Goal: Task Accomplishment & Management: Use online tool/utility

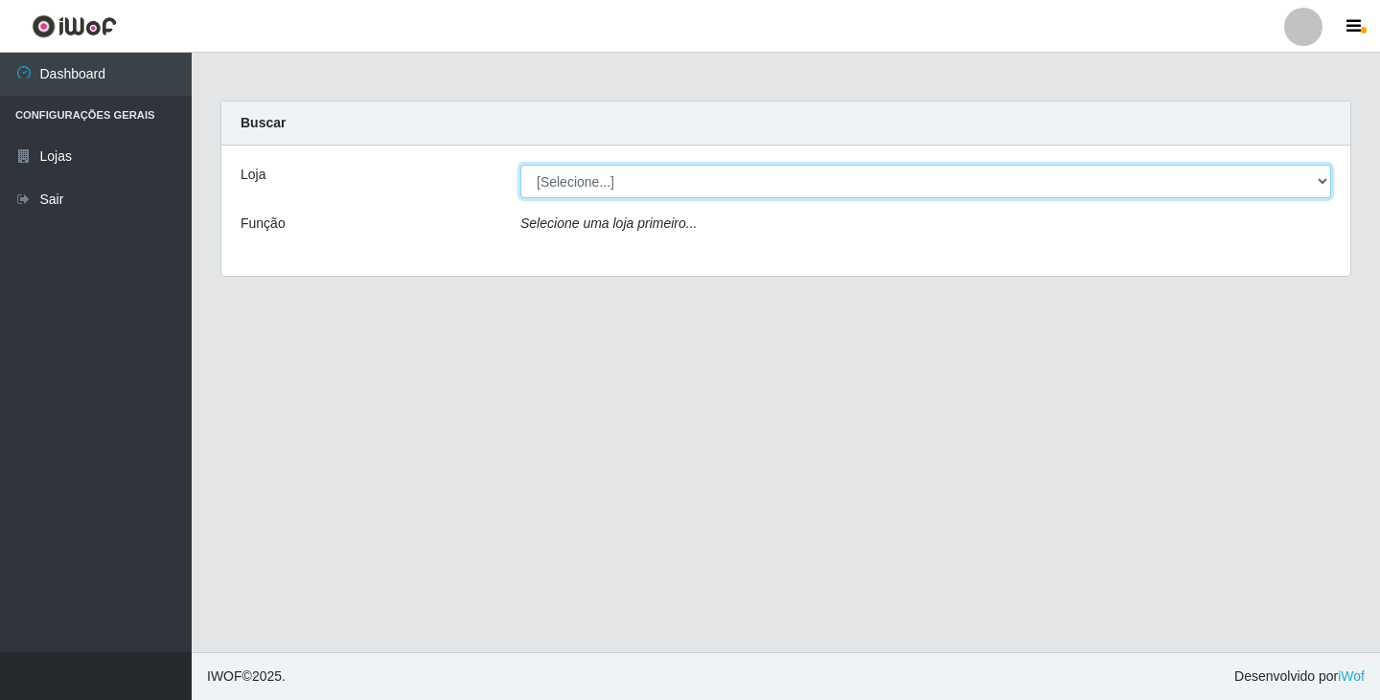
click at [707, 186] on select "[Selecione...] SuperFácil Atacado - [GEOGRAPHIC_DATA]" at bounding box center [925, 182] width 811 height 34
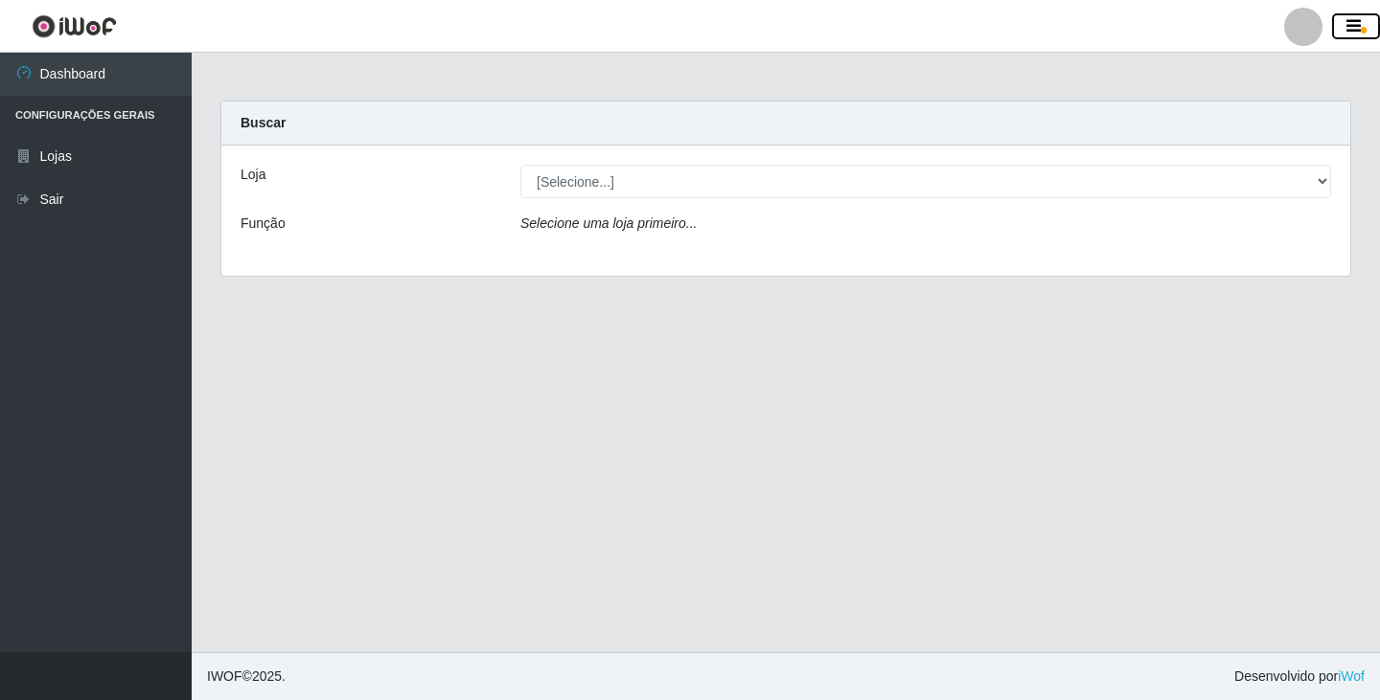
click at [1352, 18] on icon "button" at bounding box center [1353, 26] width 14 height 17
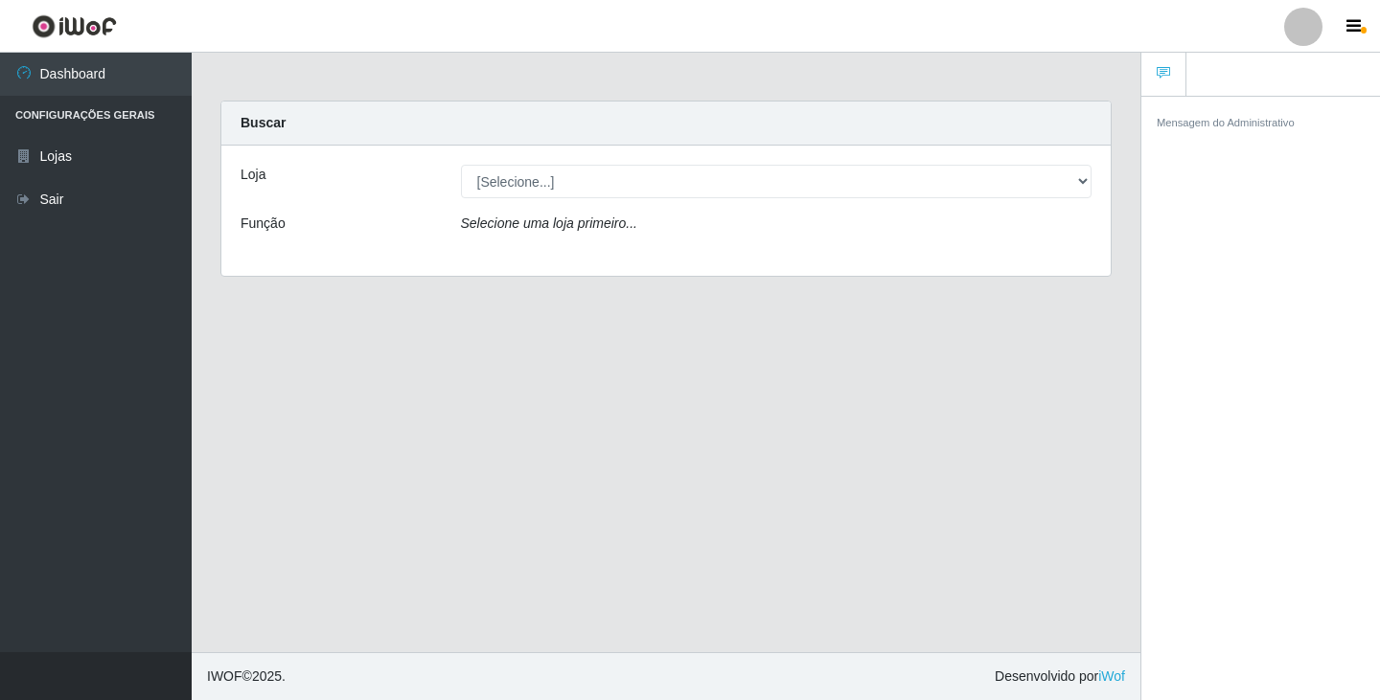
click at [884, 454] on main "Carregando... Buscar Loja [Selecione...] SuperFácil Atacado - [GEOGRAPHIC_DATA]…" at bounding box center [666, 353] width 949 height 600
click at [130, 115] on li "Configurações Gerais" at bounding box center [96, 115] width 192 height 39
click at [1357, 31] on icon "button" at bounding box center [1353, 26] width 14 height 17
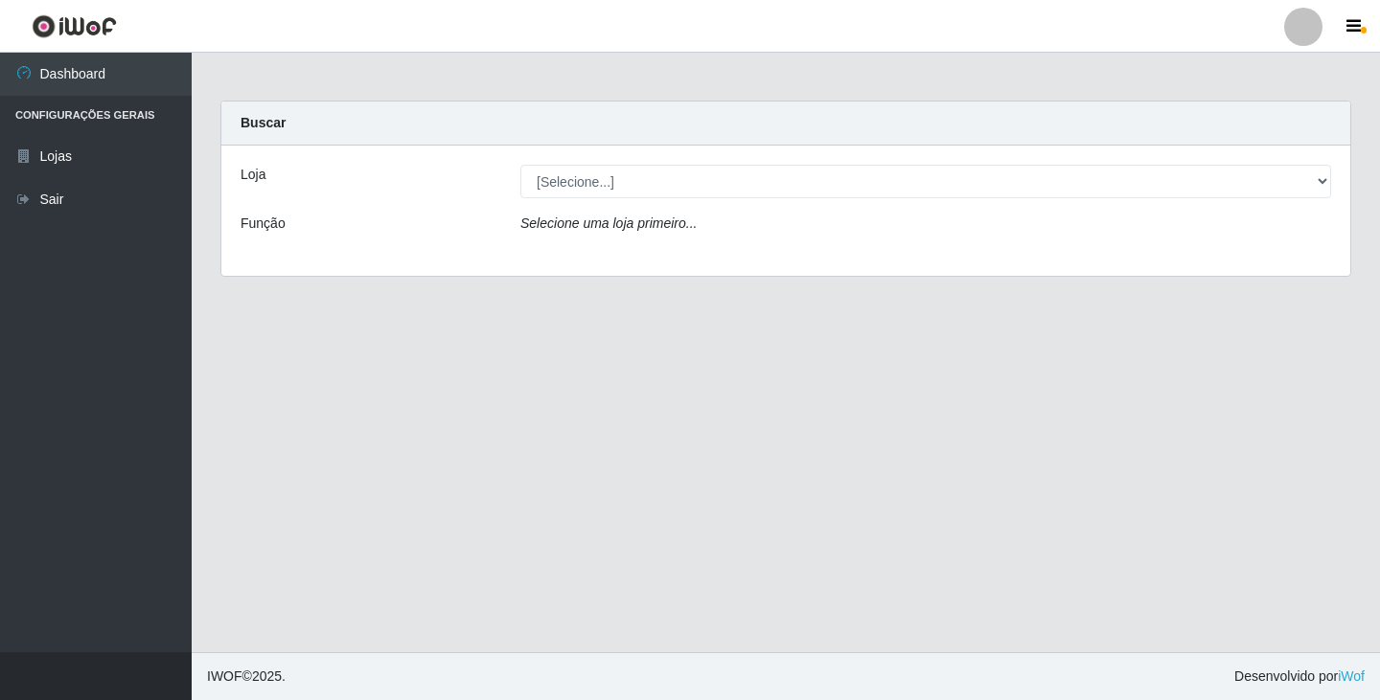
click at [60, 113] on li "Configurações Gerais" at bounding box center [96, 115] width 192 height 39
click at [69, 71] on link "Dashboard" at bounding box center [96, 74] width 192 height 43
click at [1297, 11] on div at bounding box center [1303, 27] width 38 height 38
click at [1244, 55] on button "Perfil" at bounding box center [1266, 69] width 172 height 40
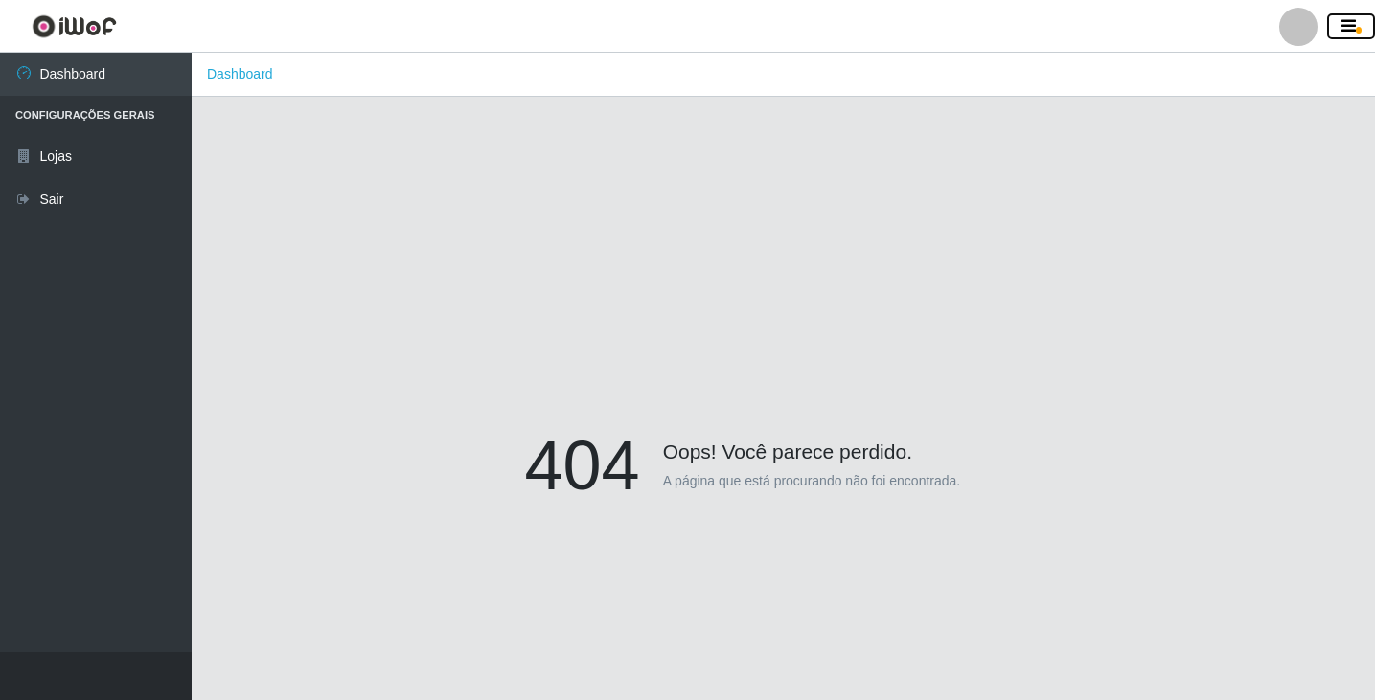
click at [1340, 31] on button "button" at bounding box center [1351, 26] width 48 height 27
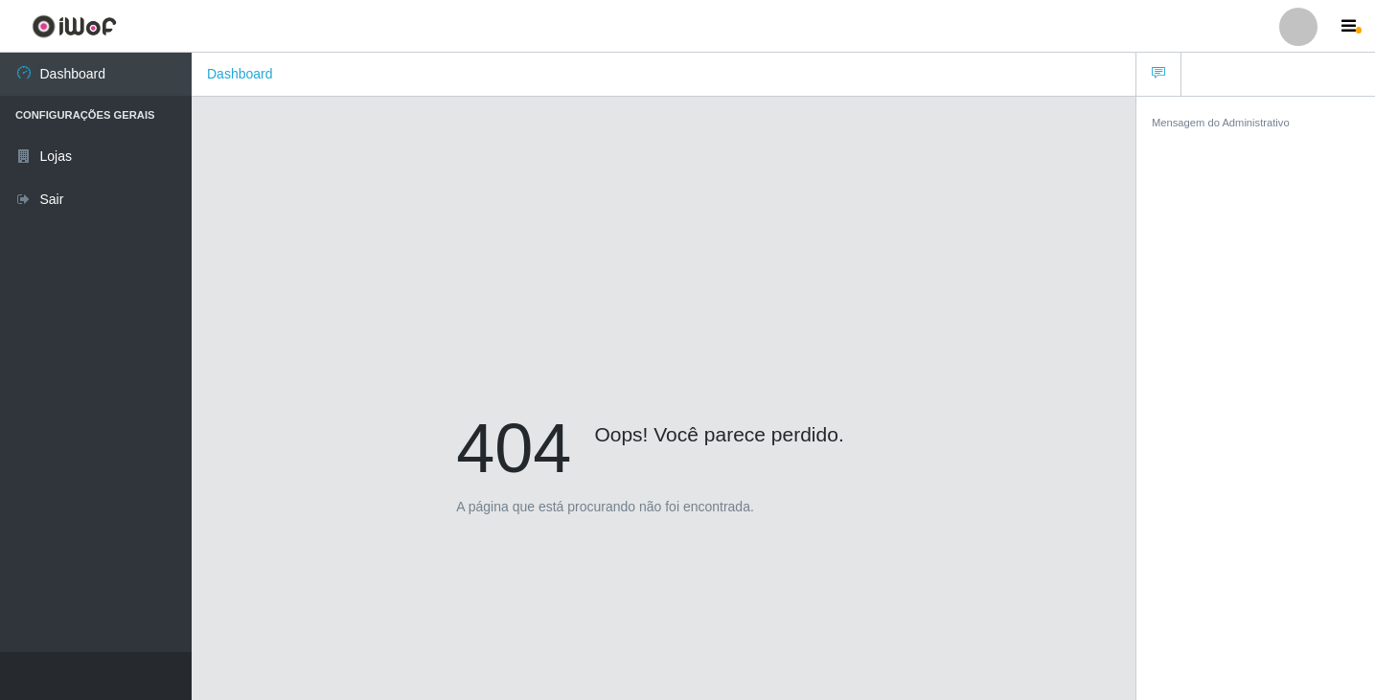
click at [1155, 70] on icon at bounding box center [1158, 72] width 13 height 13
click at [80, 72] on link "Dashboard" at bounding box center [96, 74] width 192 height 43
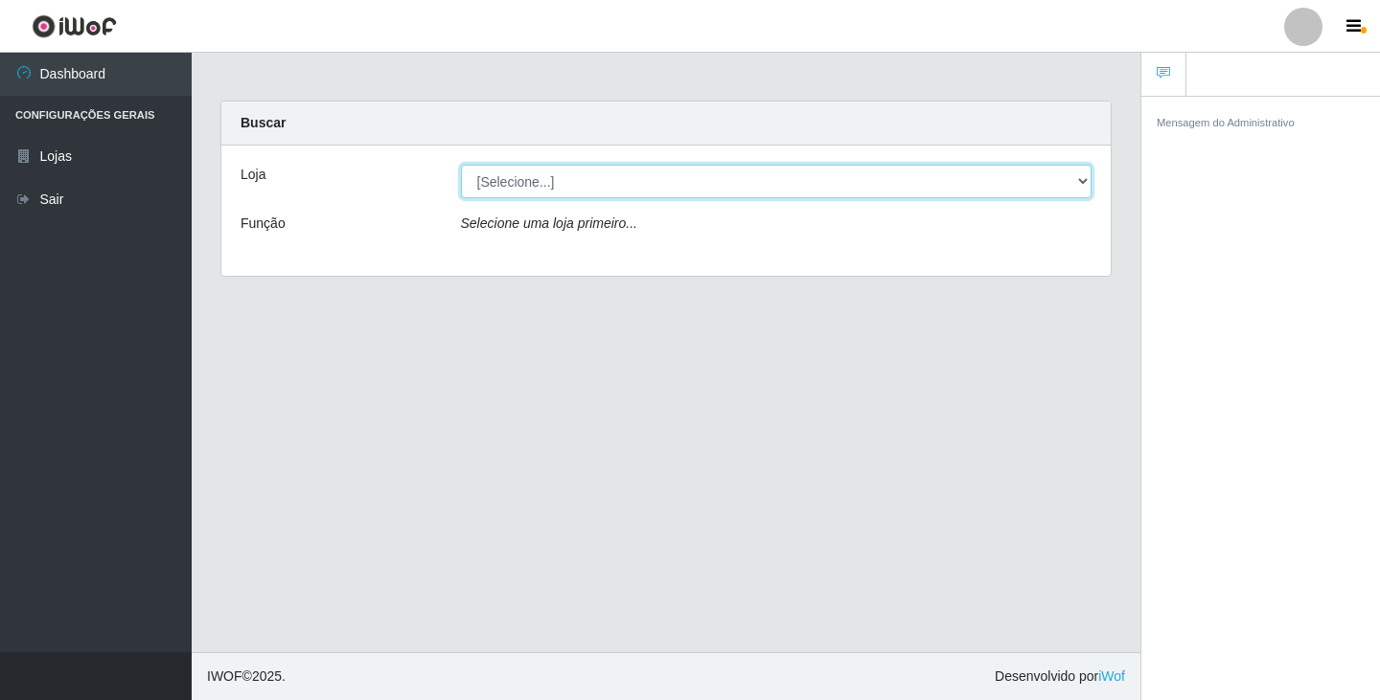
click at [566, 175] on select "[Selecione...] SuperFácil Atacado - [GEOGRAPHIC_DATA]" at bounding box center [777, 182] width 632 height 34
select select "503"
click at [461, 165] on select "[Selecione...] SuperFácil Atacado - [GEOGRAPHIC_DATA]" at bounding box center [777, 182] width 632 height 34
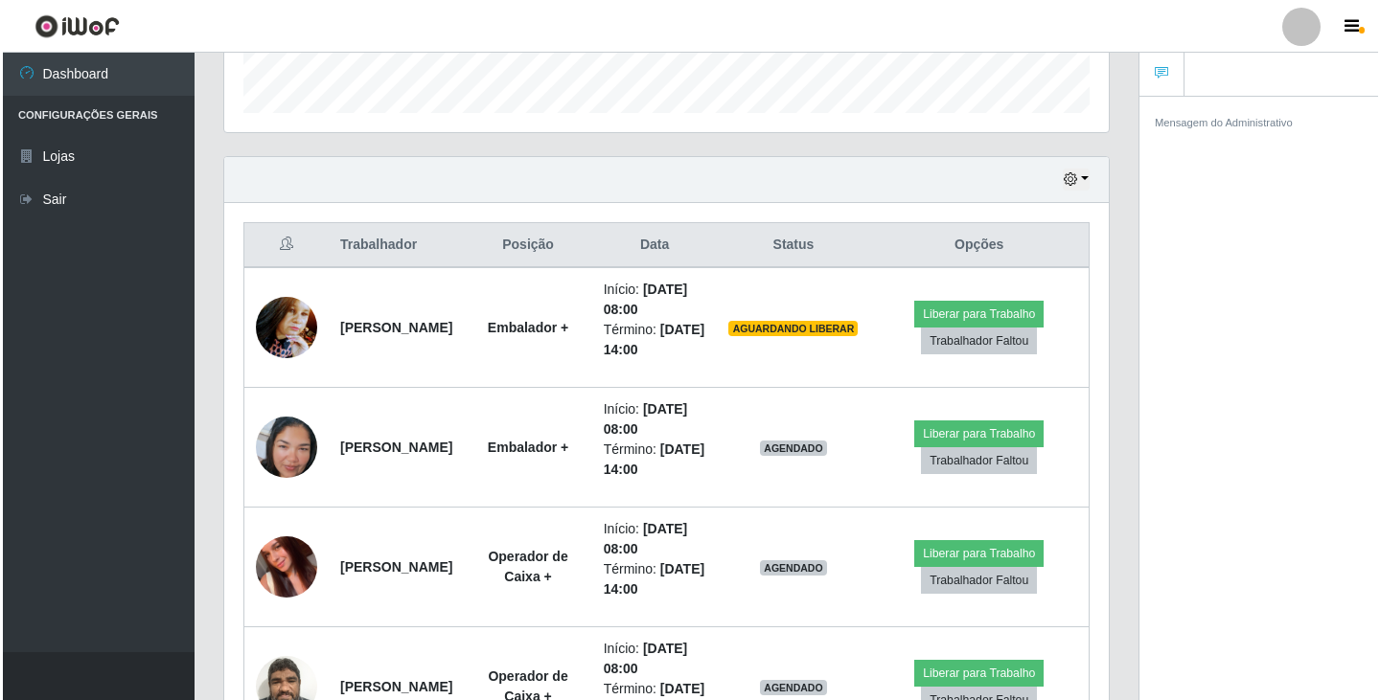
scroll to position [575, 0]
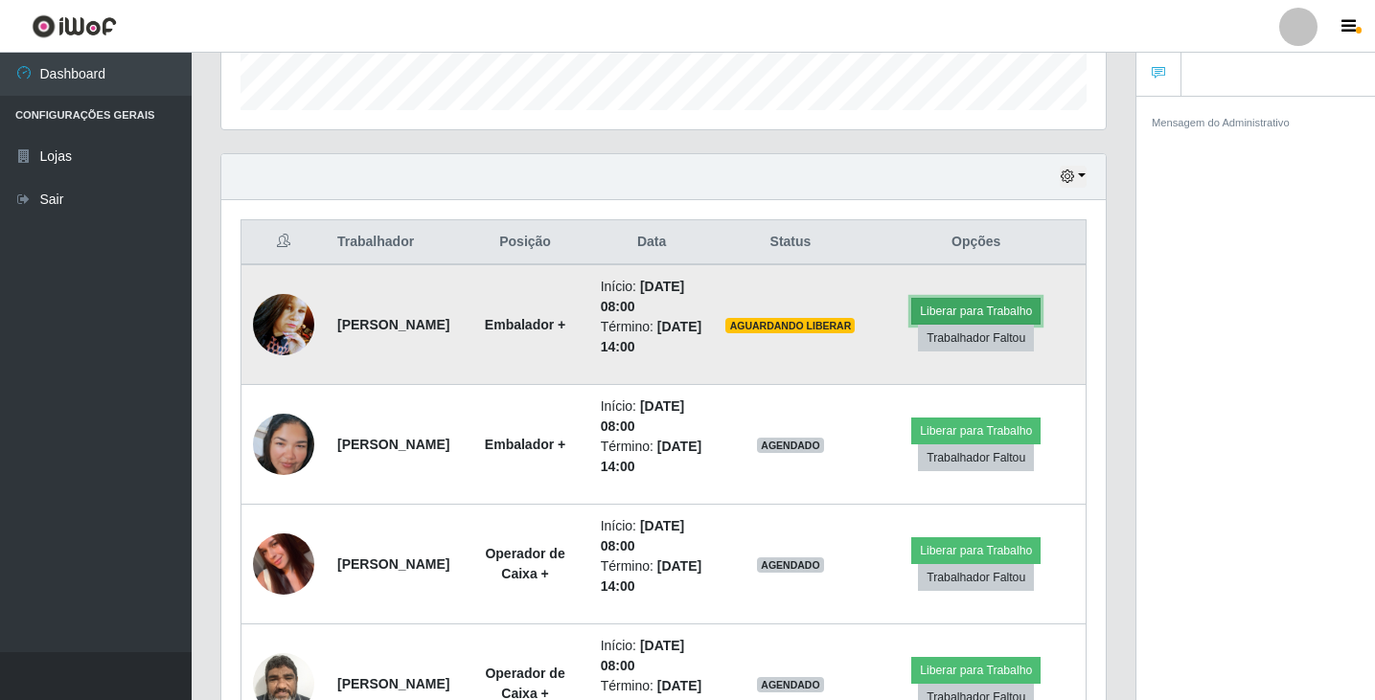
click at [962, 323] on button "Liberar para Trabalho" at bounding box center [975, 311] width 129 height 27
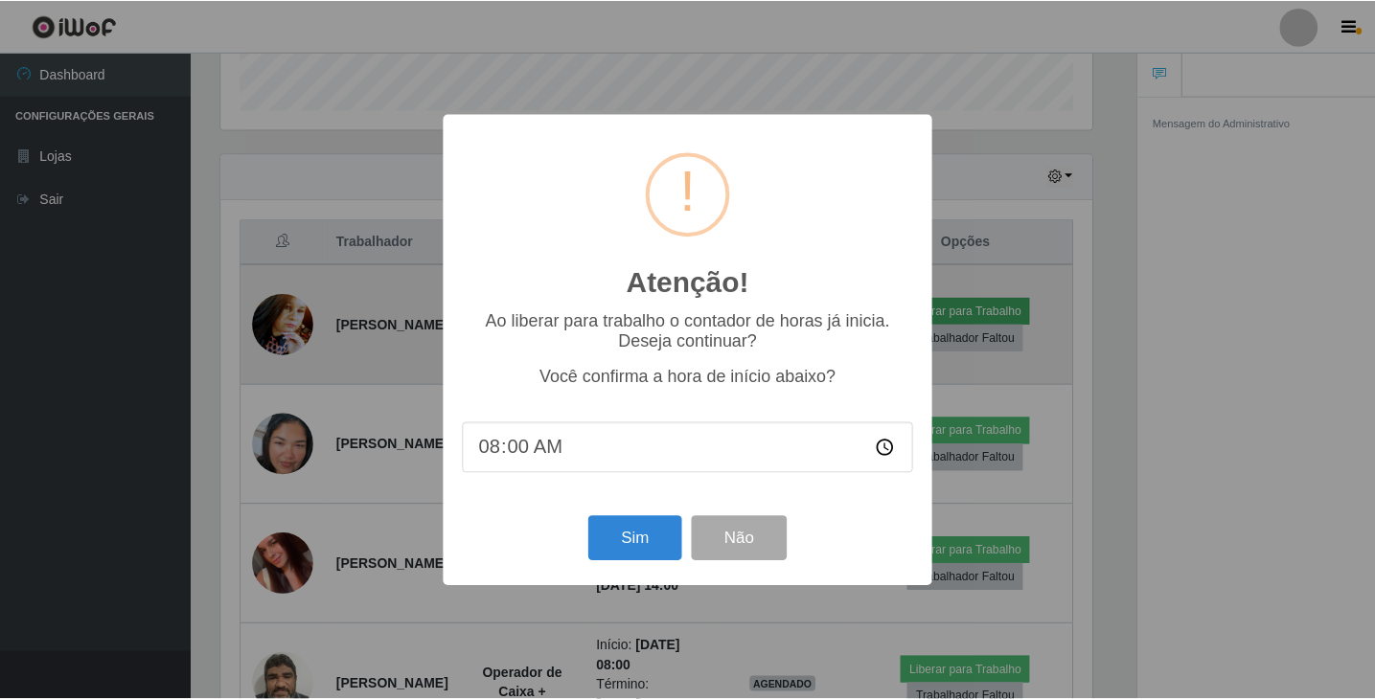
scroll to position [398, 875]
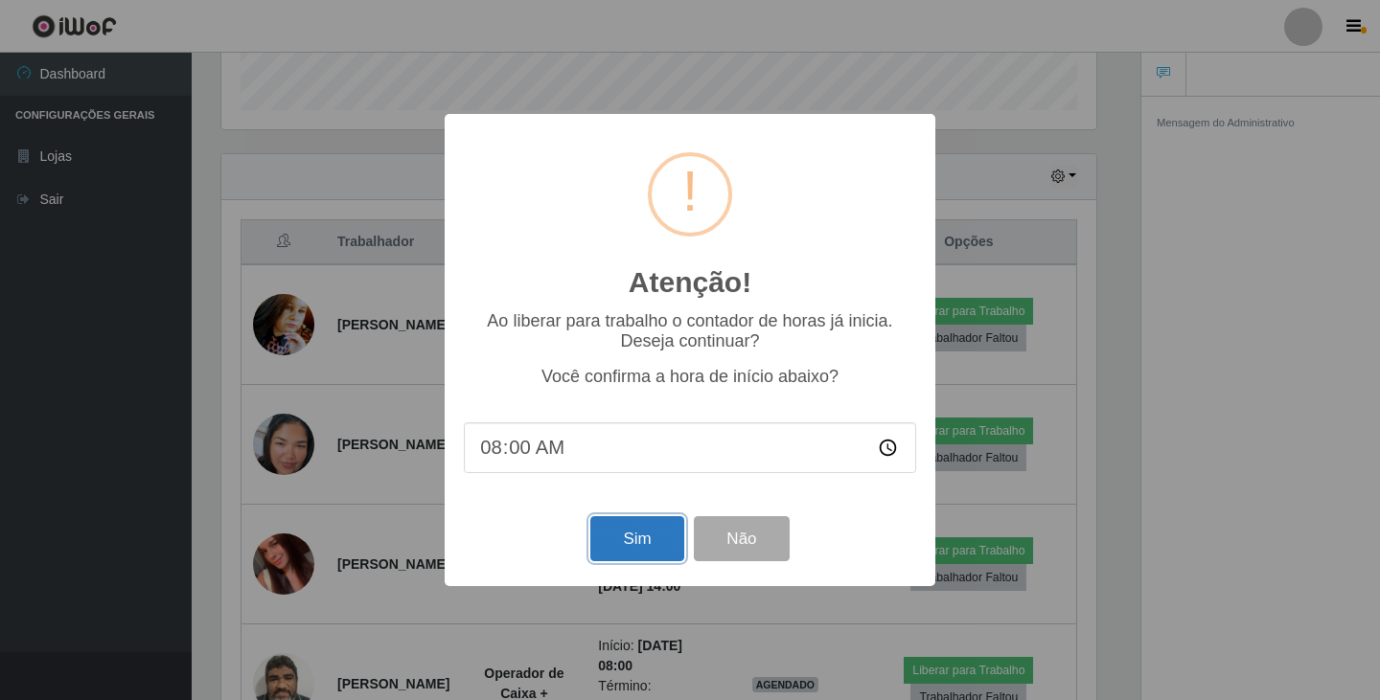
click at [627, 540] on button "Sim" at bounding box center [636, 539] width 93 height 45
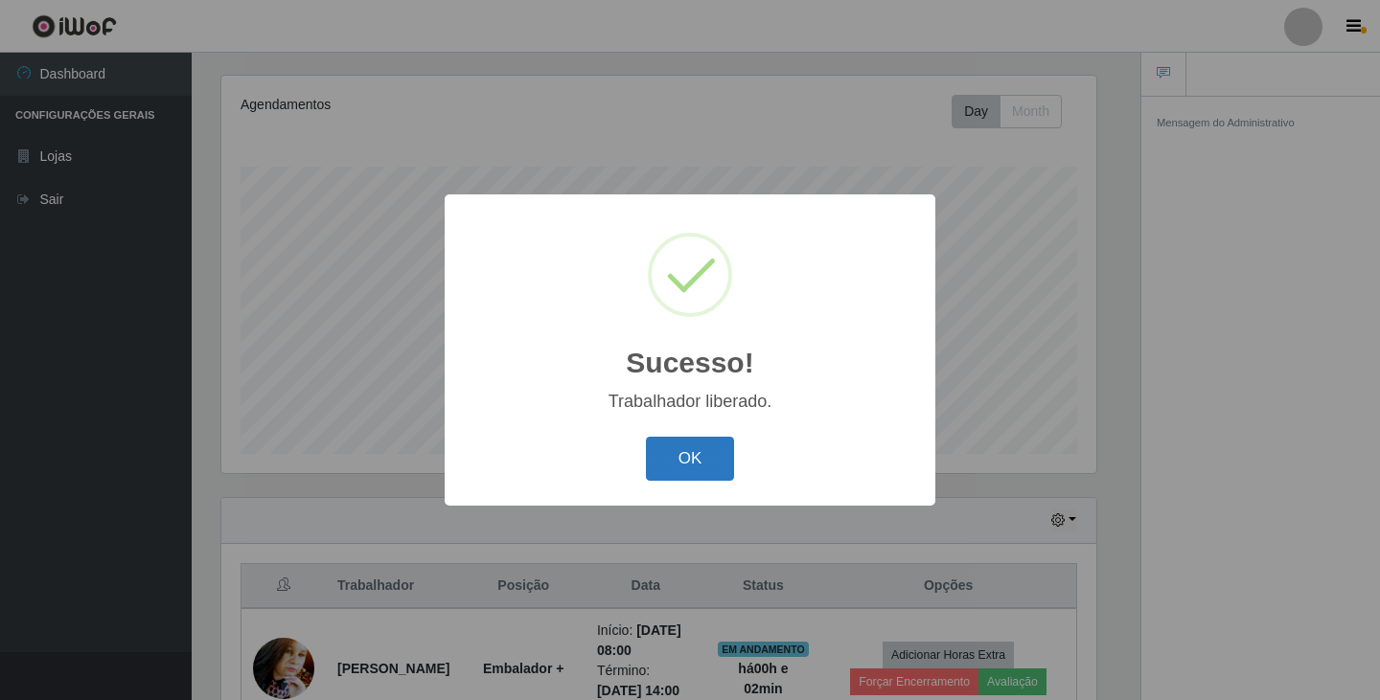
click at [695, 456] on button "OK" at bounding box center [690, 459] width 89 height 45
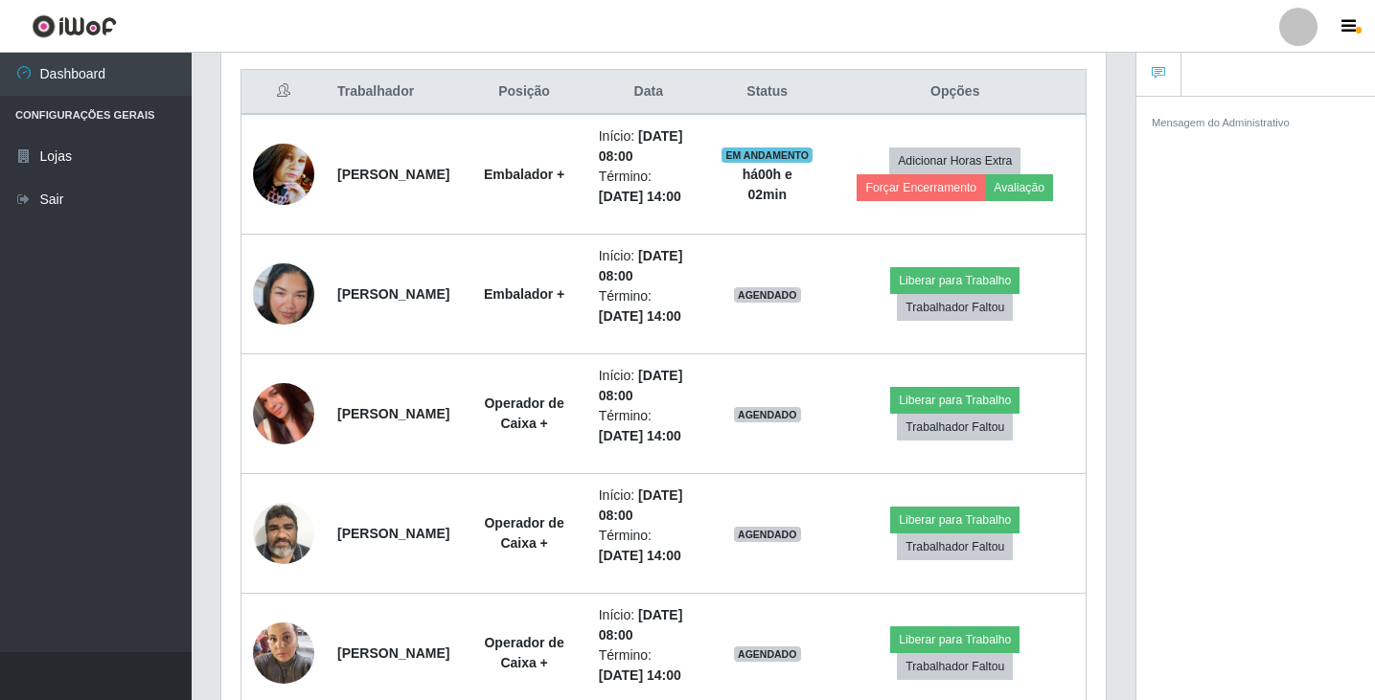
scroll to position [902, 0]
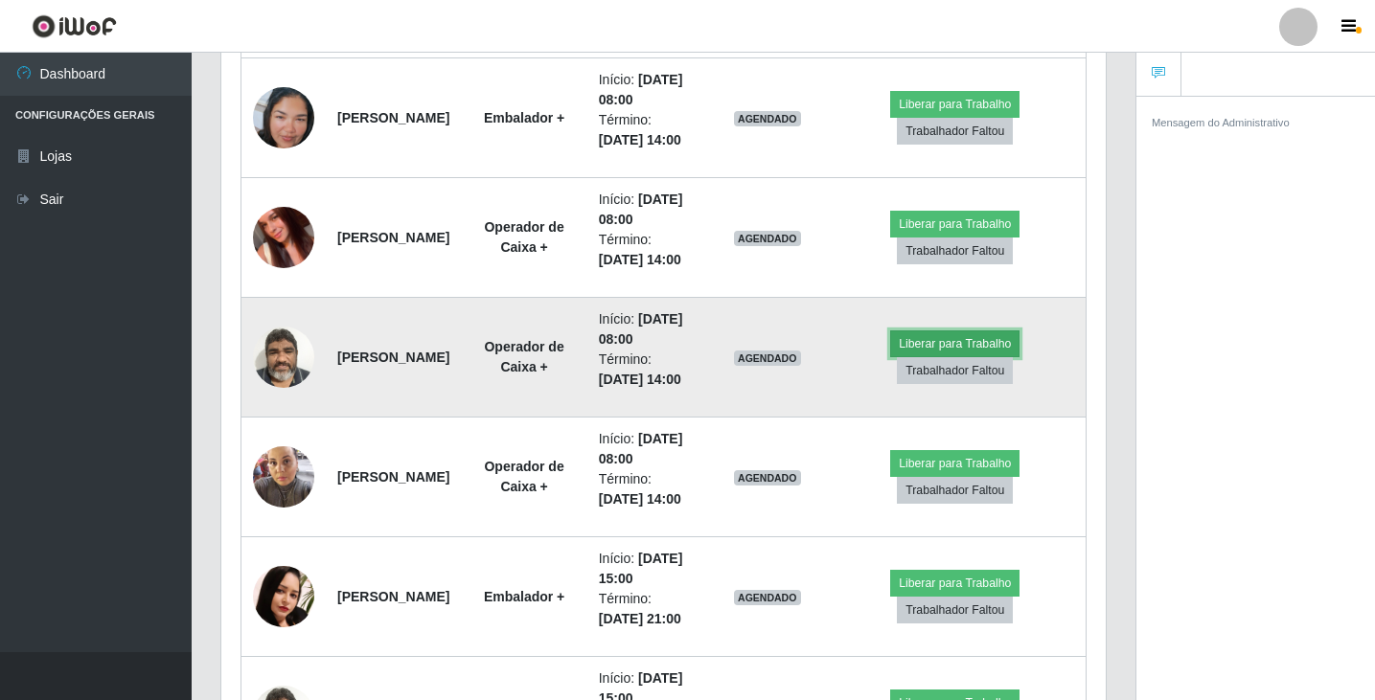
click at [948, 357] on button "Liberar para Trabalho" at bounding box center [954, 344] width 129 height 27
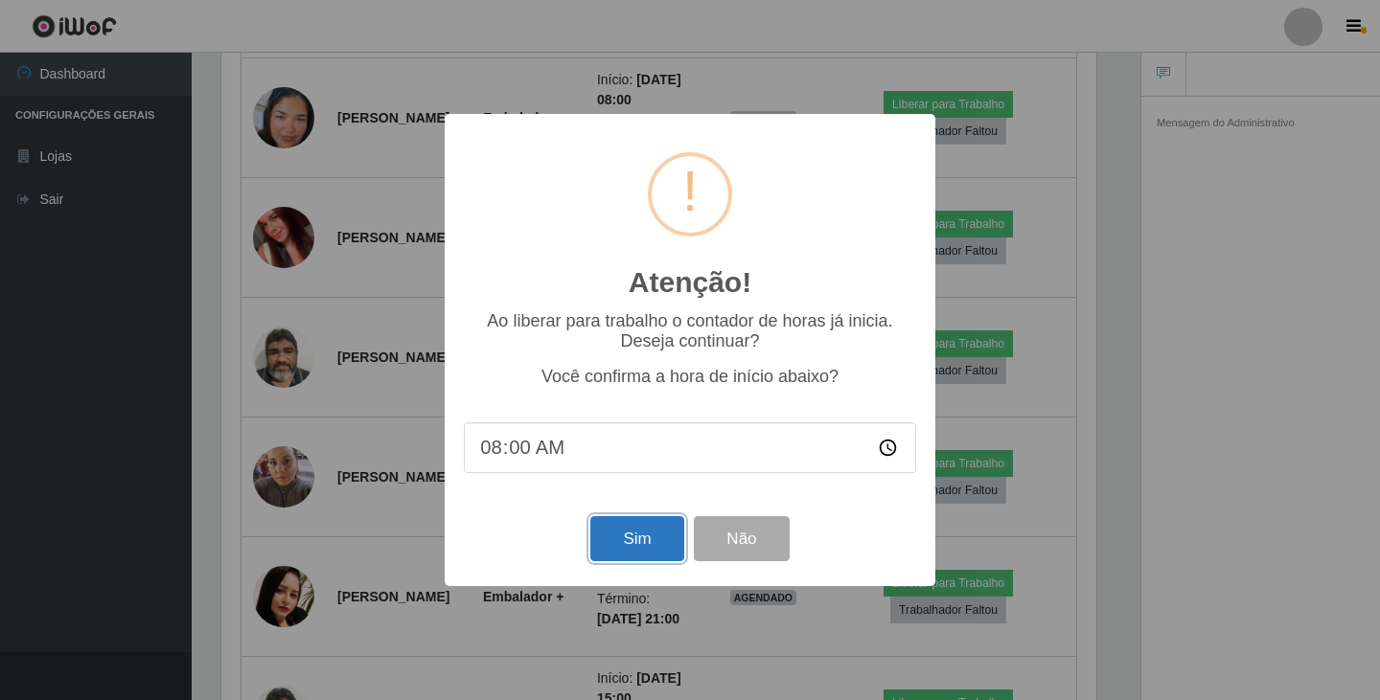
click at [652, 532] on button "Sim" at bounding box center [636, 539] width 93 height 45
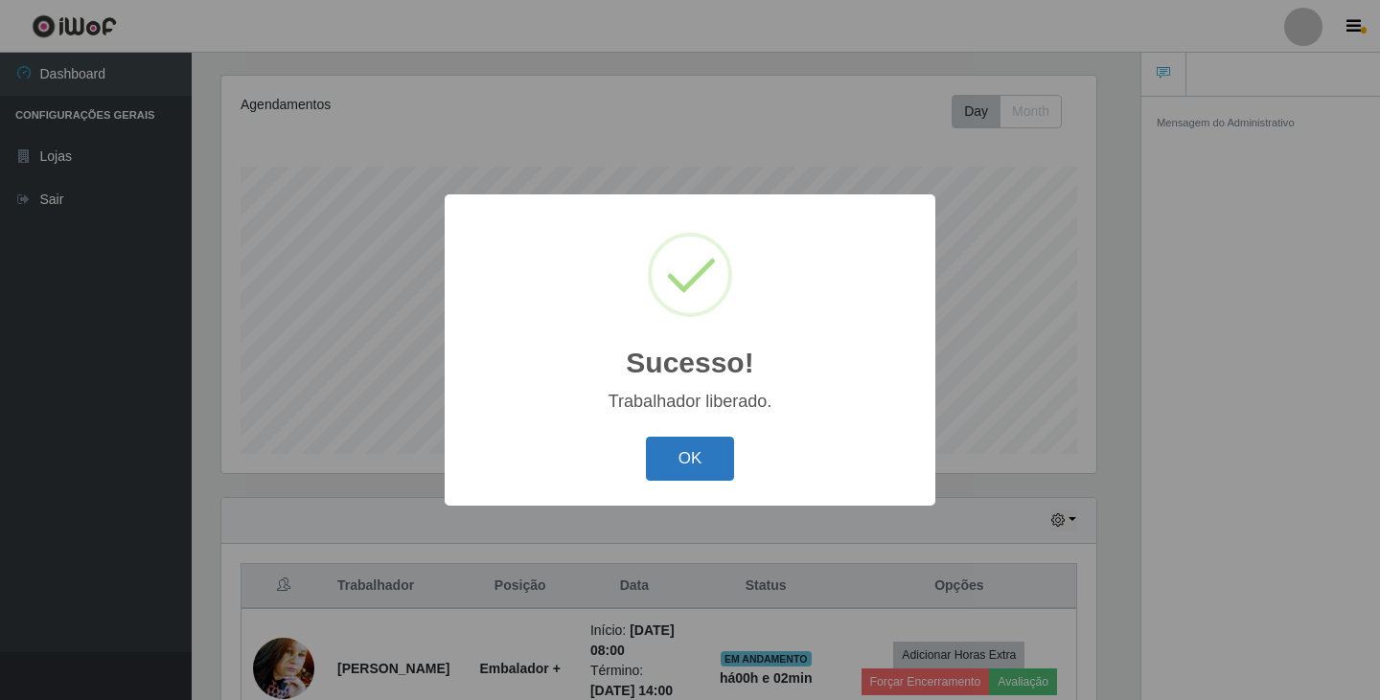
click at [680, 467] on button "OK" at bounding box center [690, 459] width 89 height 45
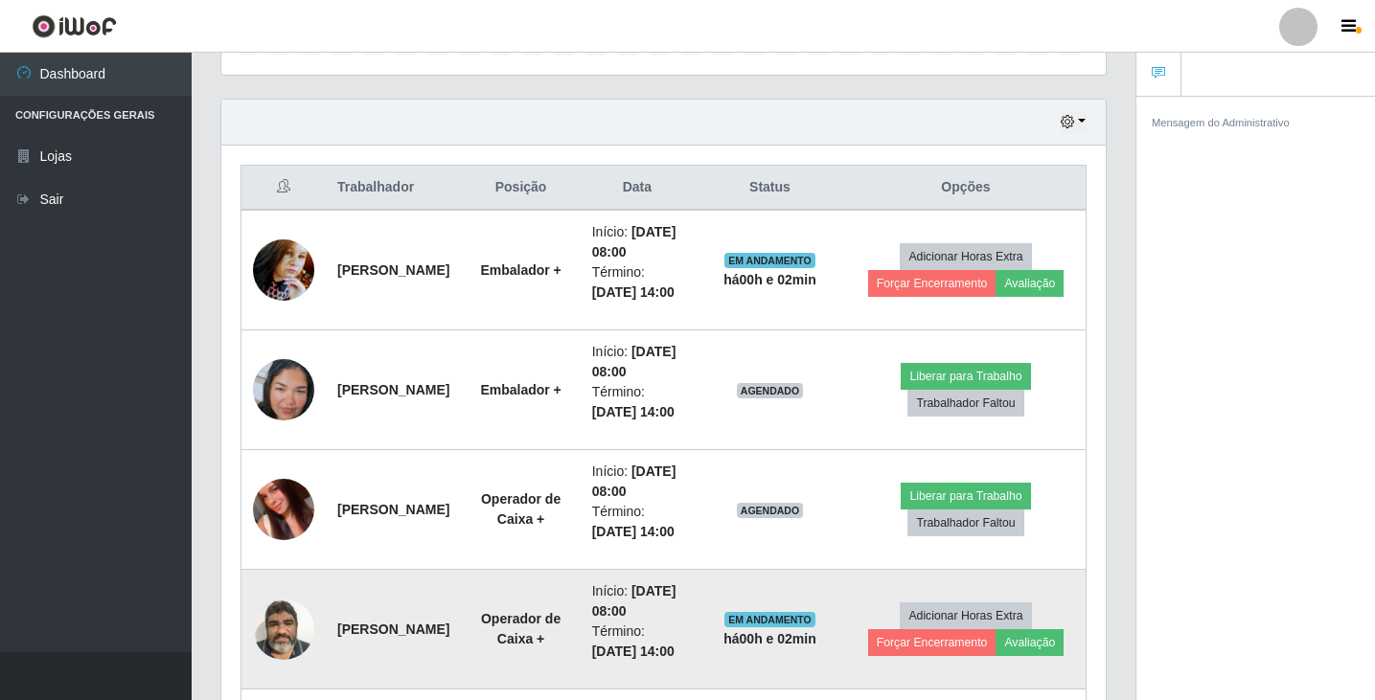
scroll to position [806, 0]
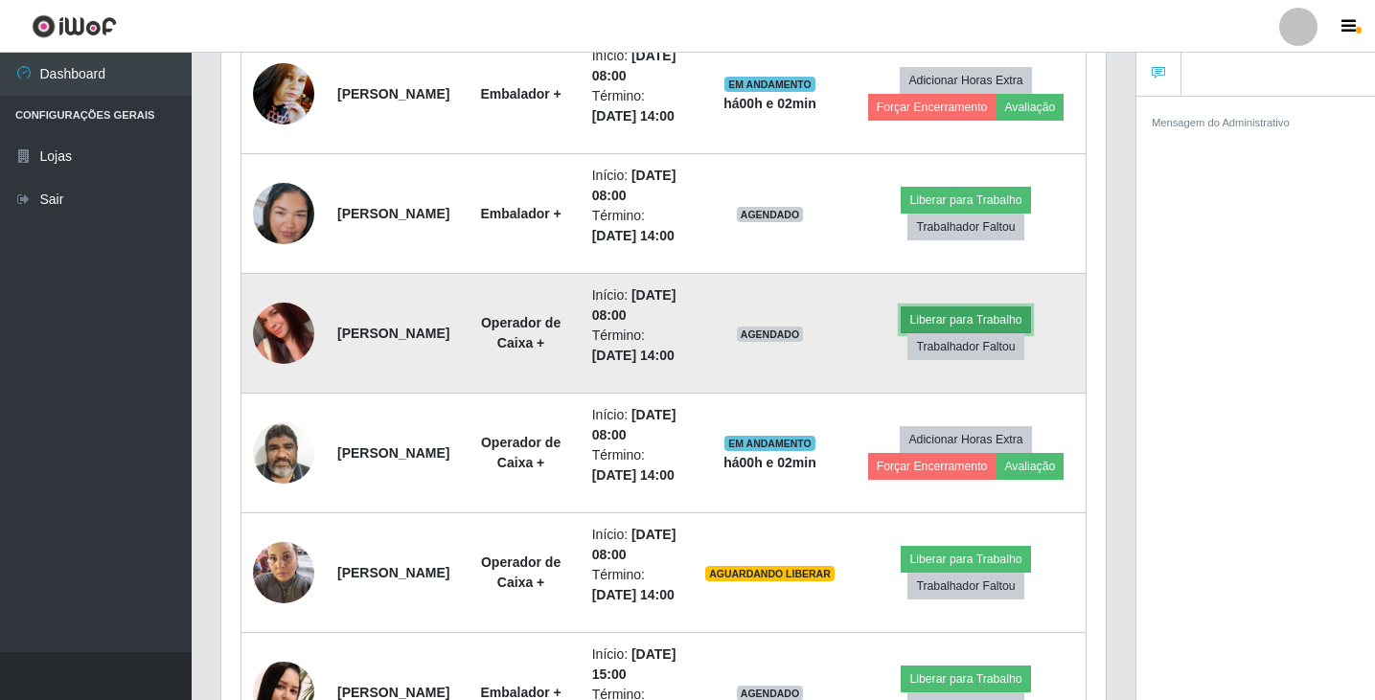
click at [955, 333] on button "Liberar para Trabalho" at bounding box center [965, 320] width 129 height 27
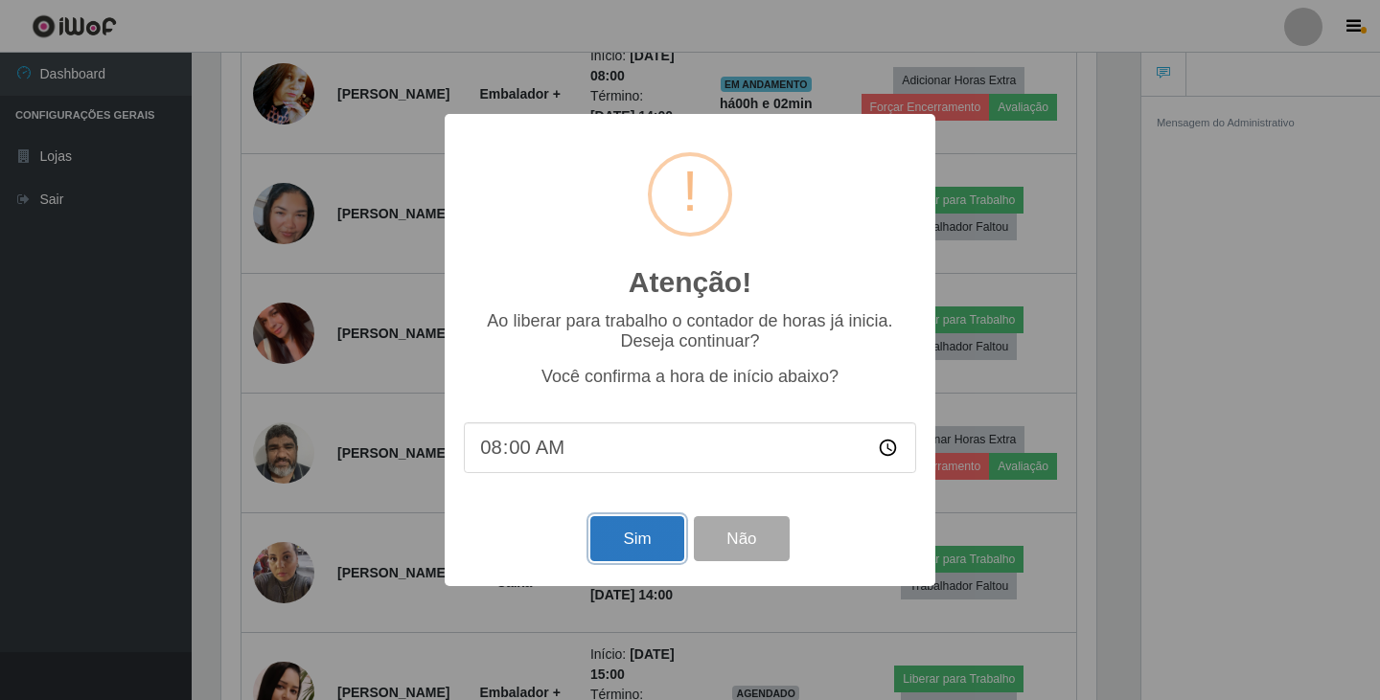
click at [672, 540] on button "Sim" at bounding box center [636, 539] width 93 height 45
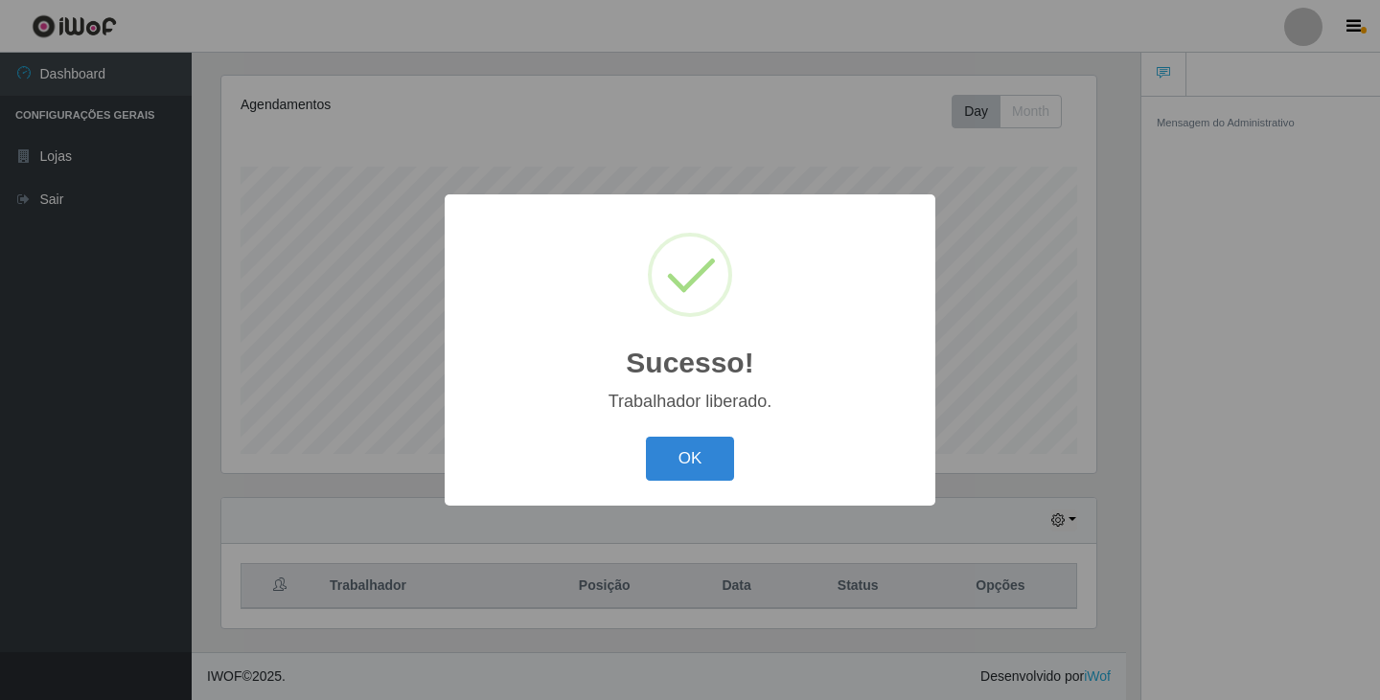
scroll to position [0, 0]
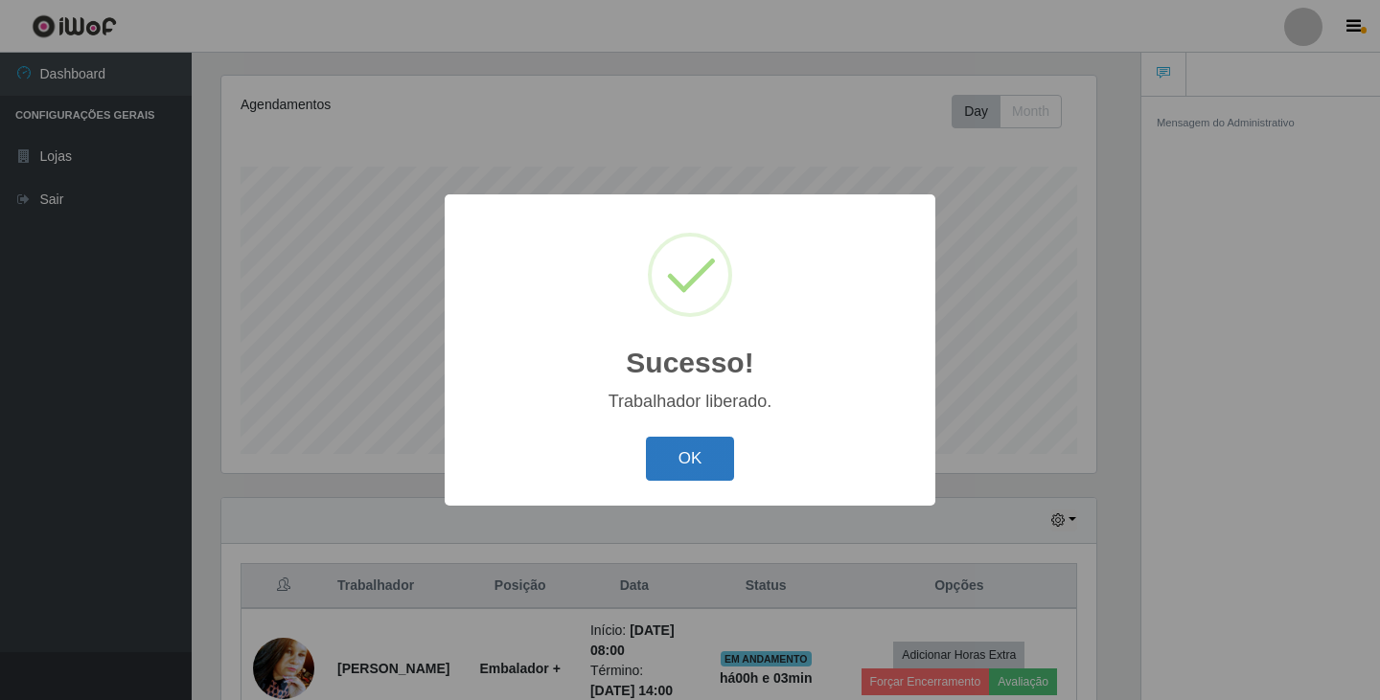
click at [684, 464] on button "OK" at bounding box center [690, 459] width 89 height 45
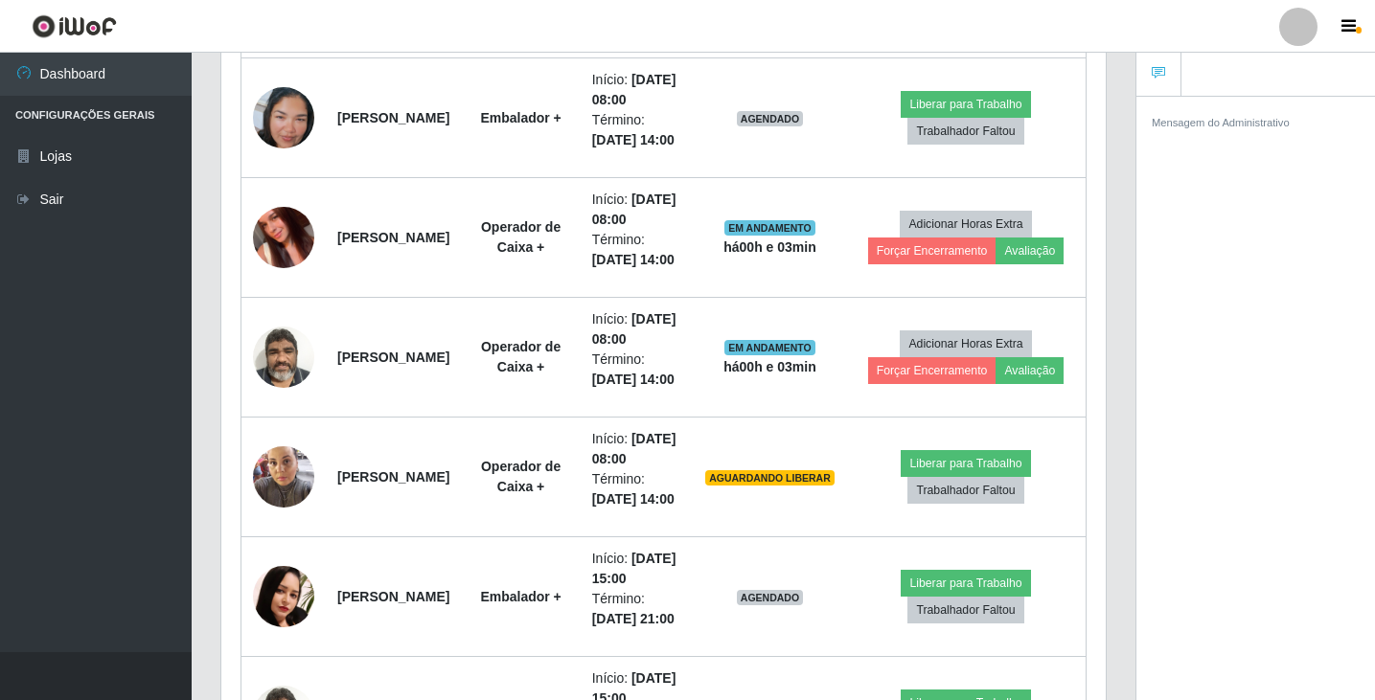
click at [1299, 30] on div at bounding box center [1298, 27] width 38 height 38
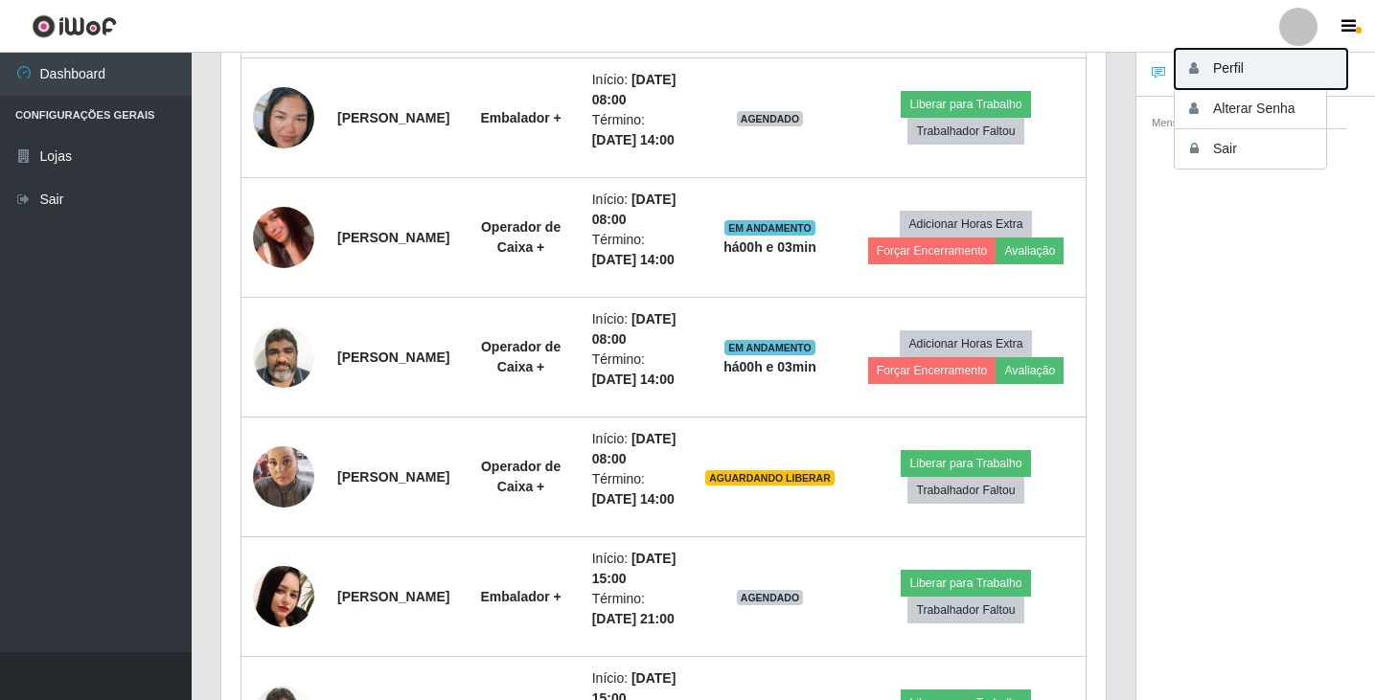
click at [1256, 72] on button "Perfil" at bounding box center [1261, 69] width 172 height 40
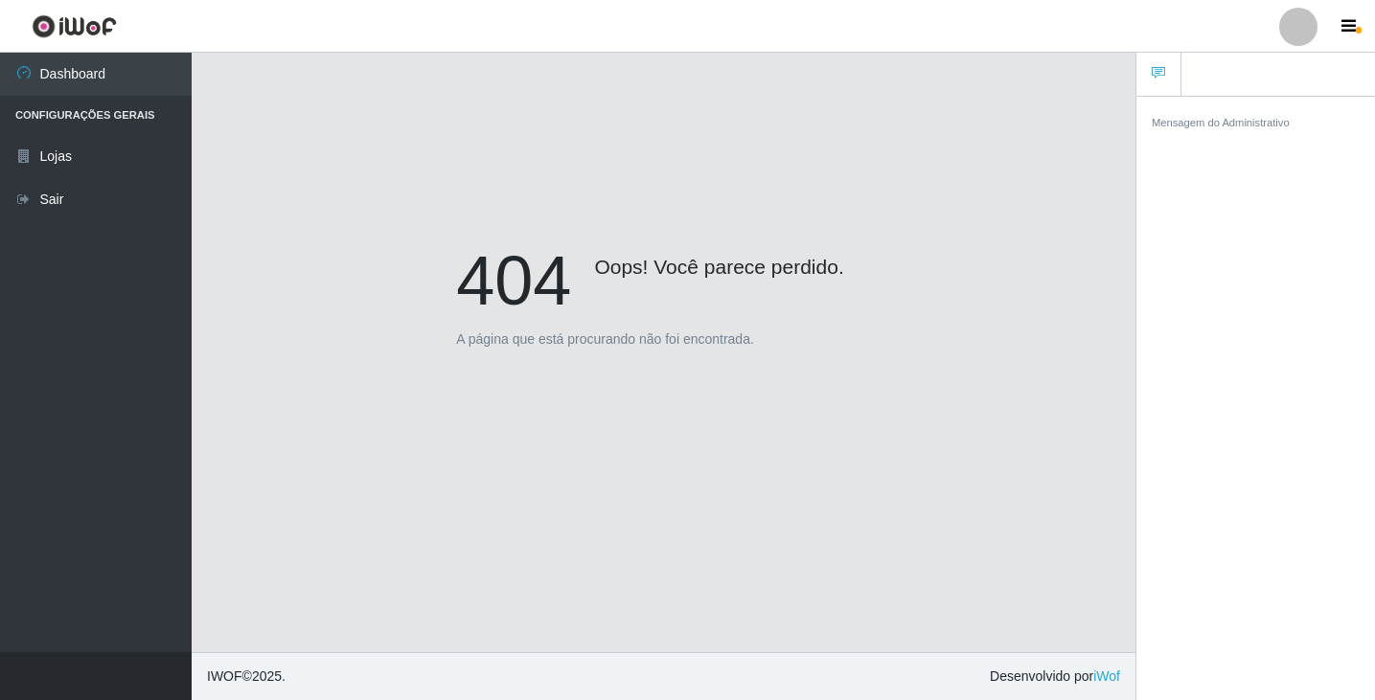
click at [1280, 28] on div at bounding box center [1298, 27] width 38 height 38
click at [1225, 113] on button "Alterar Senha" at bounding box center [1261, 109] width 172 height 40
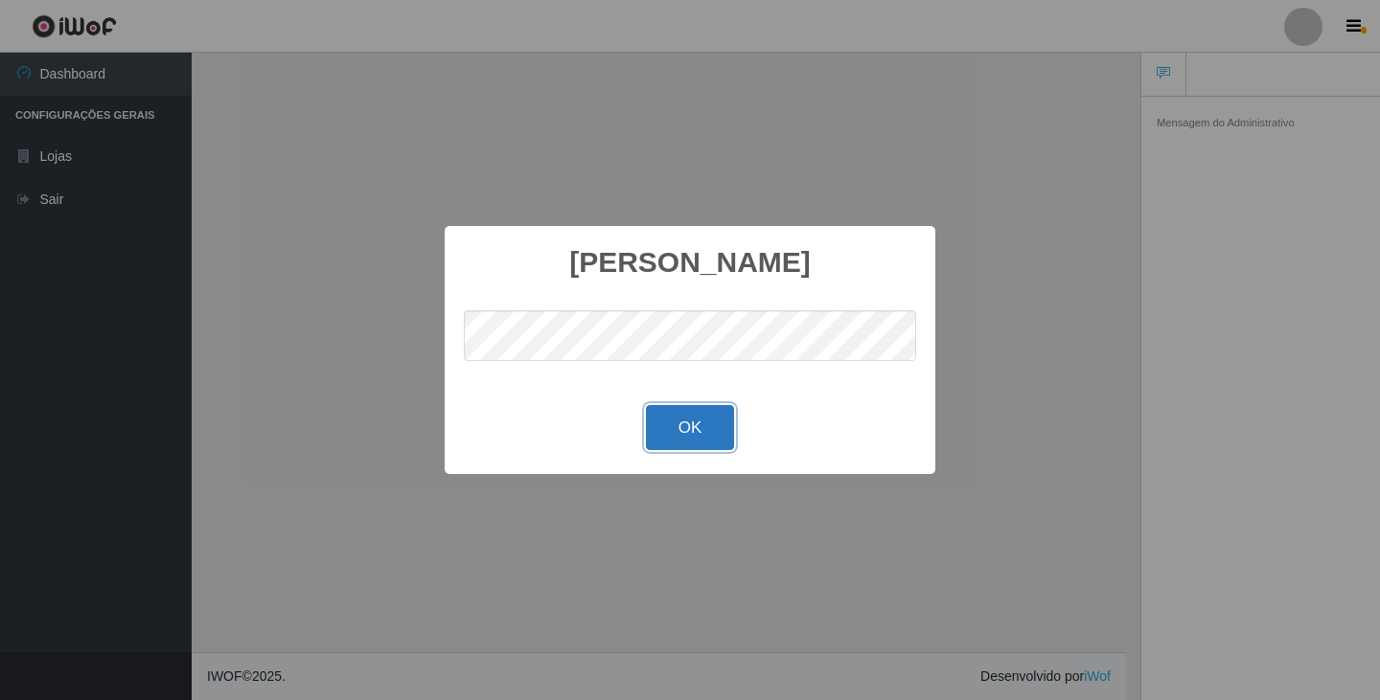
click at [668, 445] on button "OK" at bounding box center [690, 427] width 89 height 45
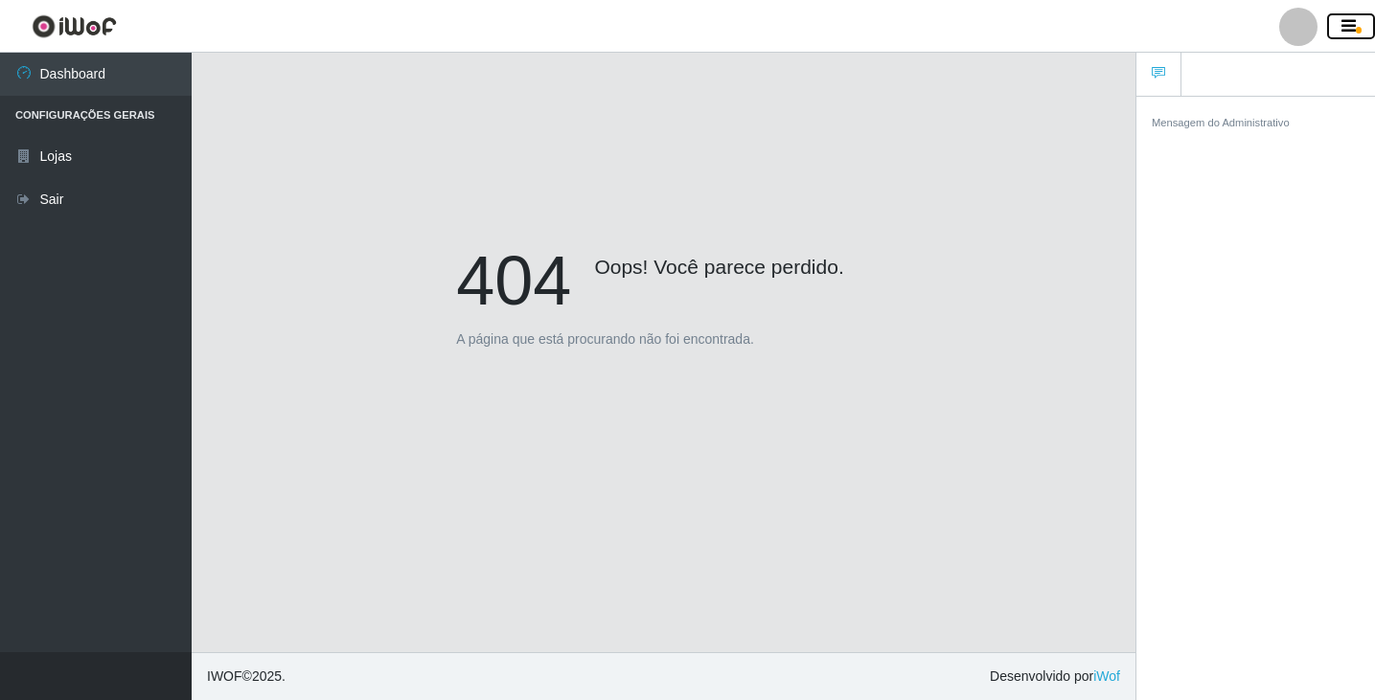
click at [1352, 27] on icon "button" at bounding box center [1349, 26] width 14 height 17
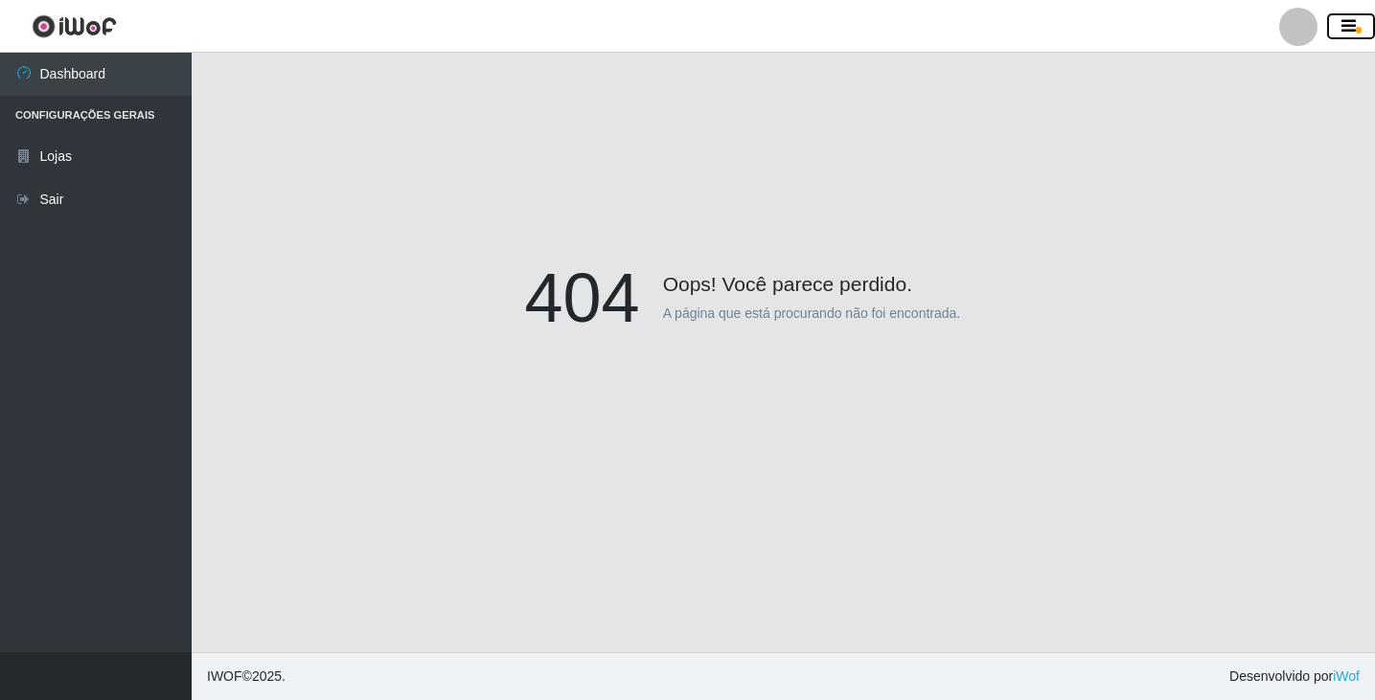
click at [1352, 27] on icon "button" at bounding box center [1349, 26] width 14 height 17
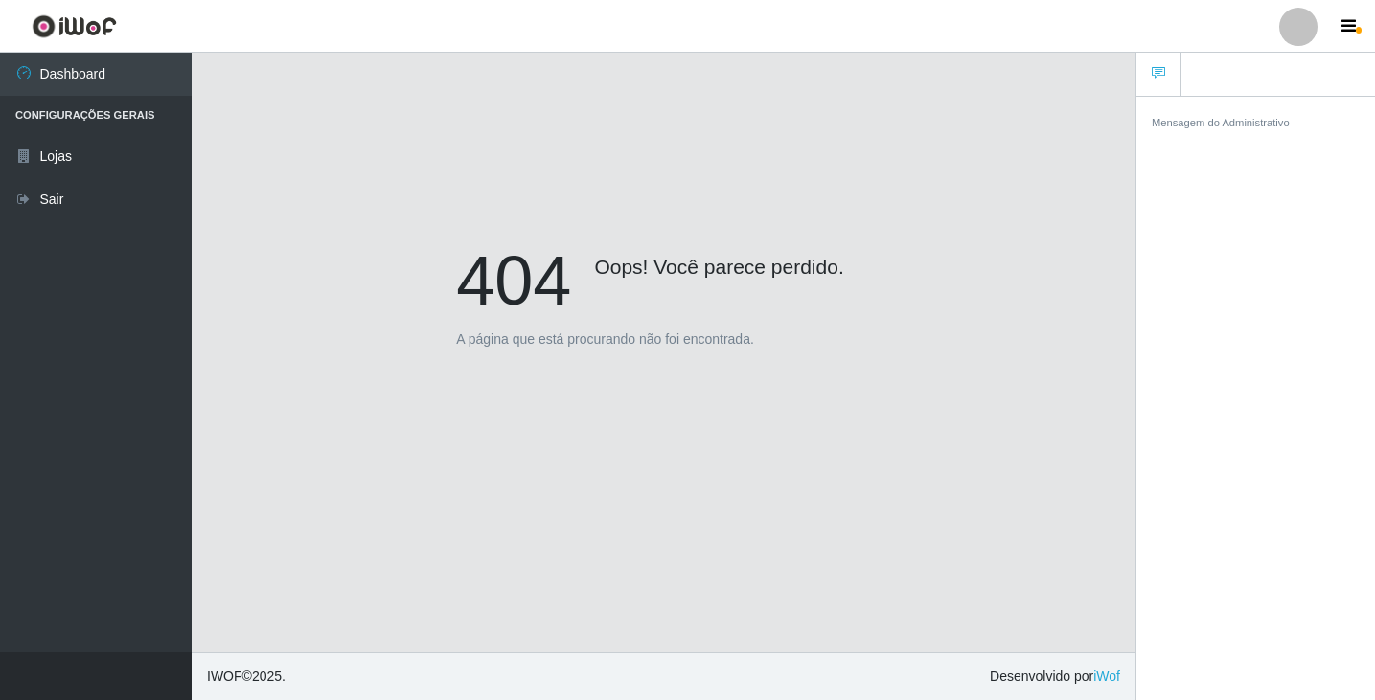
click at [1259, 119] on small "Mensagem do Administrativo" at bounding box center [1221, 122] width 138 height 11
click at [93, 112] on li "Configurações Gerais" at bounding box center [96, 115] width 192 height 39
click at [78, 154] on link "Lojas" at bounding box center [96, 156] width 192 height 43
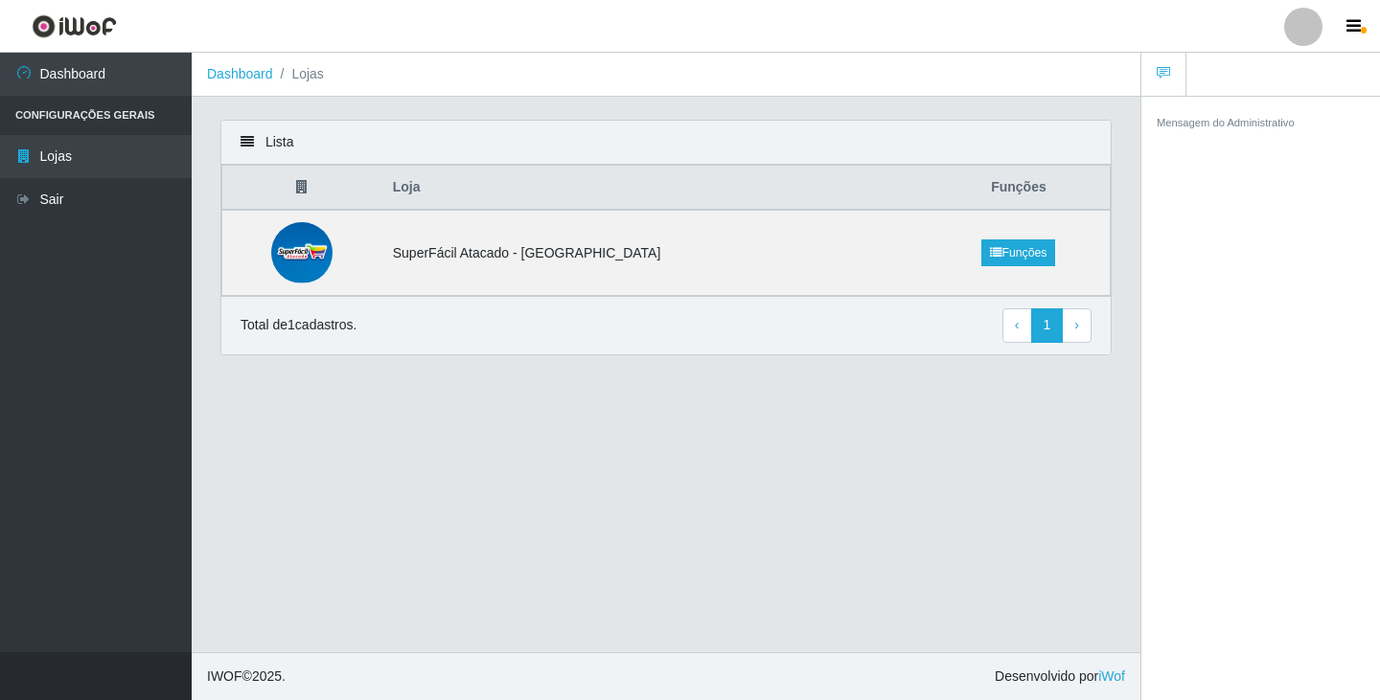
click at [840, 376] on div "Lista Loja Funções SuperFácil Atacado - [GEOGRAPHIC_DATA] Funções Total de 1 ca…" at bounding box center [666, 249] width 920 height 259
click at [526, 261] on td "SuperFácil Atacado - [GEOGRAPHIC_DATA]" at bounding box center [654, 253] width 546 height 86
click at [1000, 248] on link "Funções" at bounding box center [1018, 253] width 74 height 27
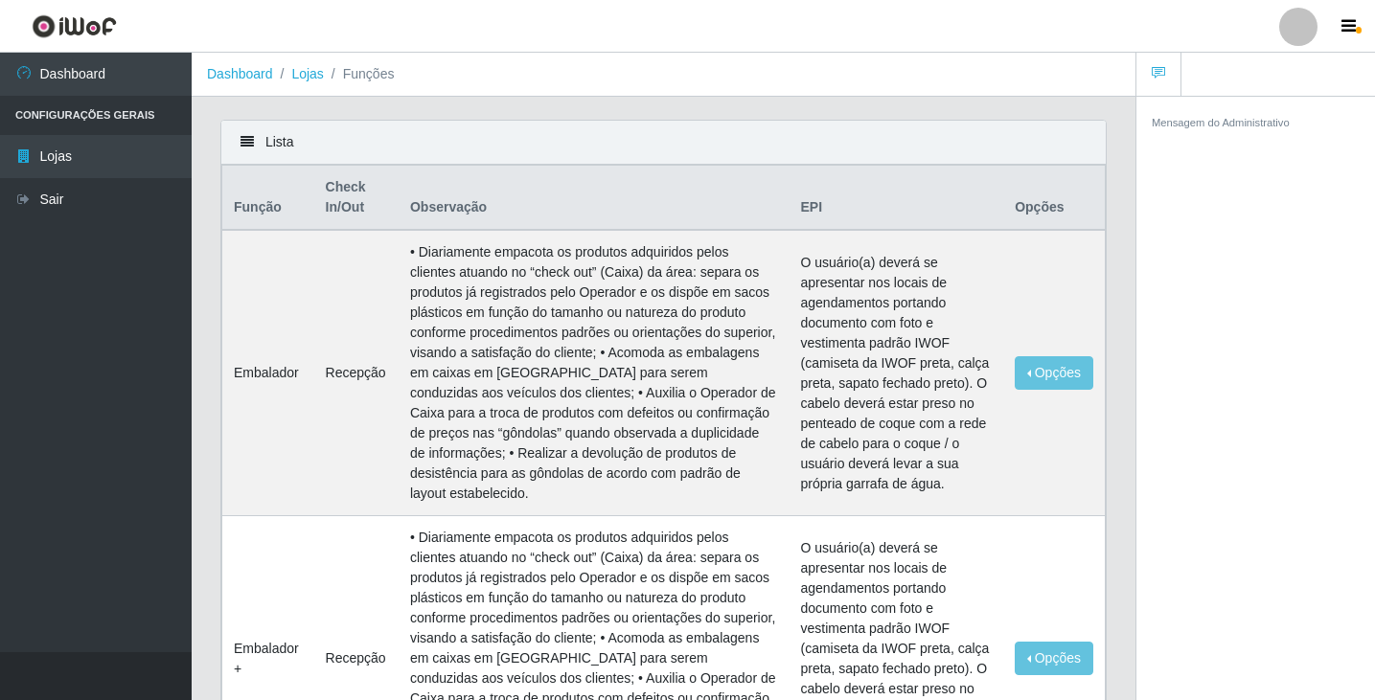
click at [68, 110] on li "Configurações Gerais" at bounding box center [96, 115] width 192 height 39
click at [97, 77] on link "Dashboard" at bounding box center [96, 74] width 192 height 43
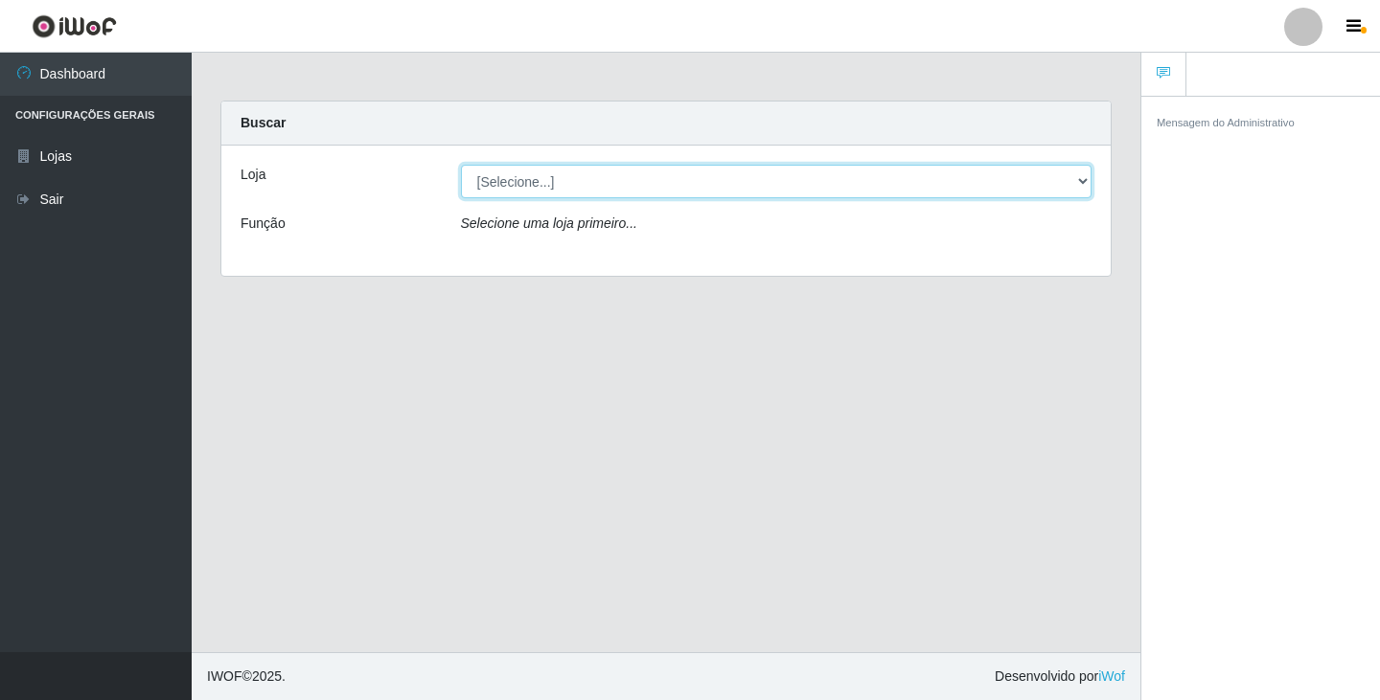
click at [675, 172] on select "[Selecione...] SuperFácil Atacado - [GEOGRAPHIC_DATA]" at bounding box center [777, 182] width 632 height 34
select select "503"
click at [461, 165] on select "[Selecione...] SuperFácil Atacado - [GEOGRAPHIC_DATA]" at bounding box center [777, 182] width 632 height 34
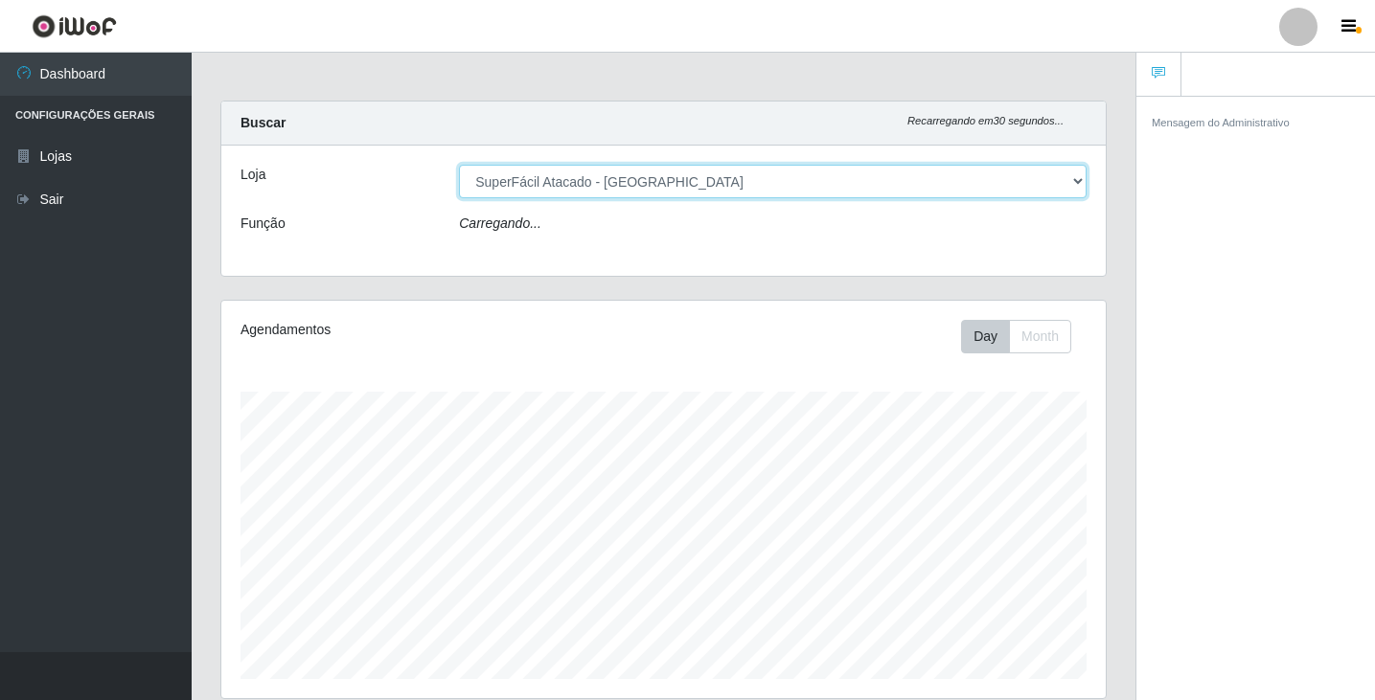
scroll to position [398, 884]
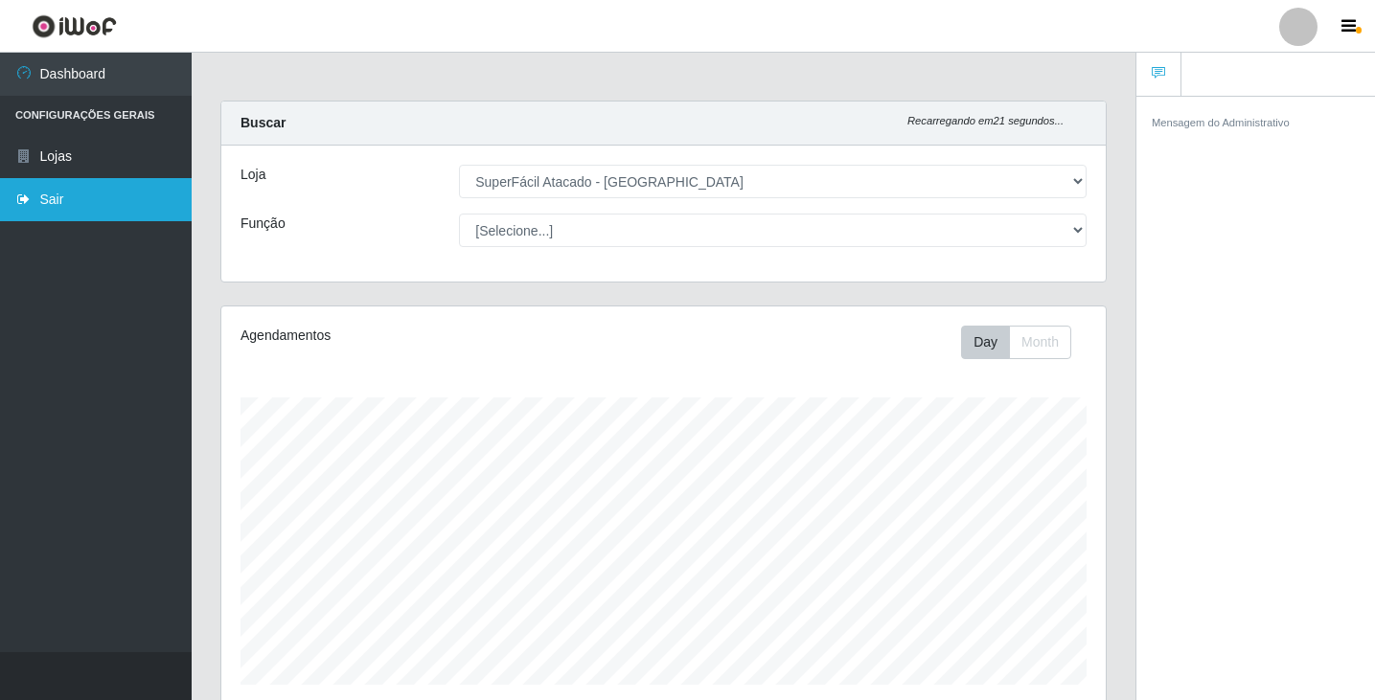
click at [46, 192] on link "Sair" at bounding box center [96, 199] width 192 height 43
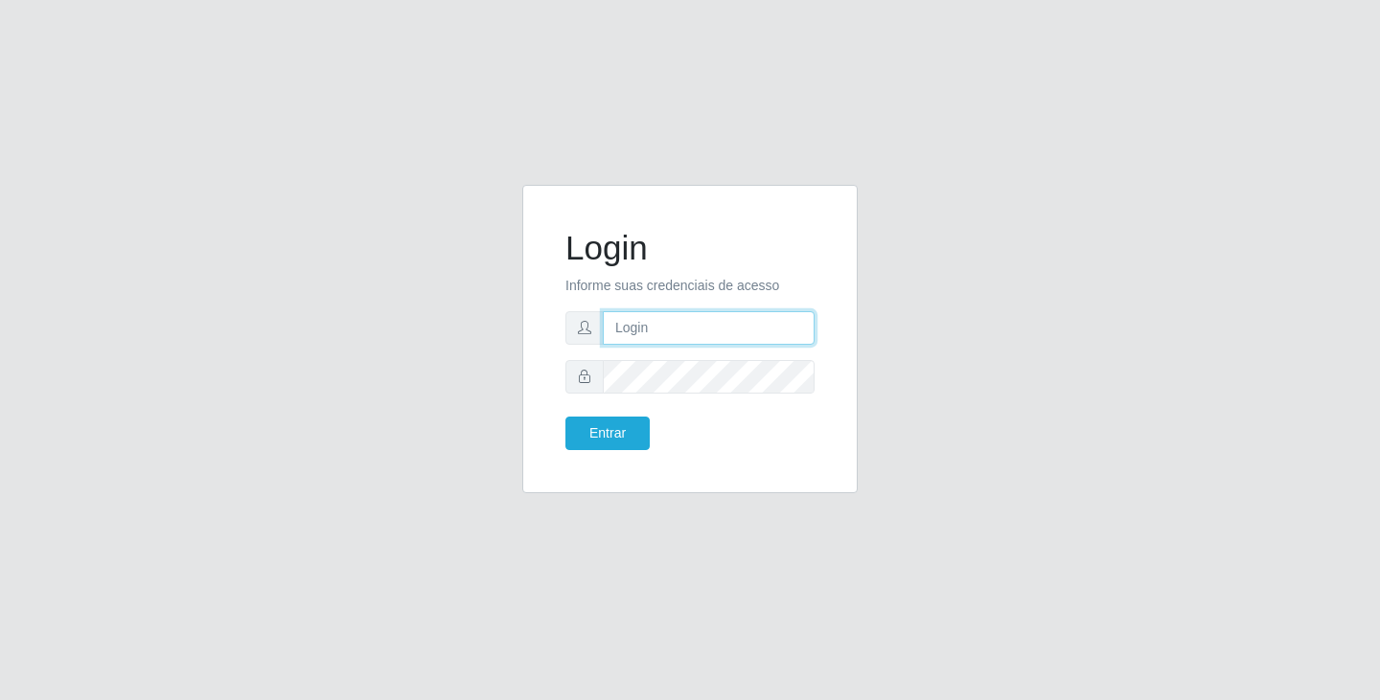
click at [736, 342] on input "text" at bounding box center [709, 328] width 212 height 34
type input "[EMAIL_ADDRESS][DOMAIN_NAME]"
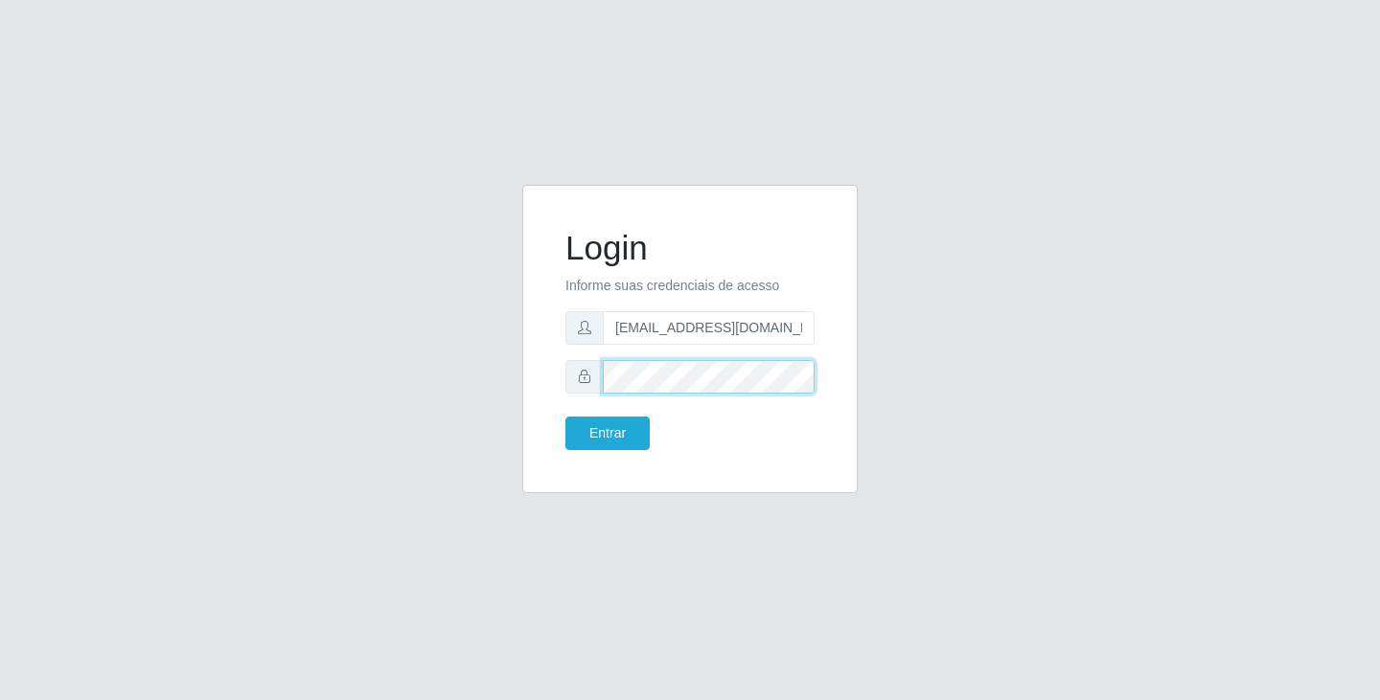
click at [565, 417] on button "Entrar" at bounding box center [607, 434] width 84 height 34
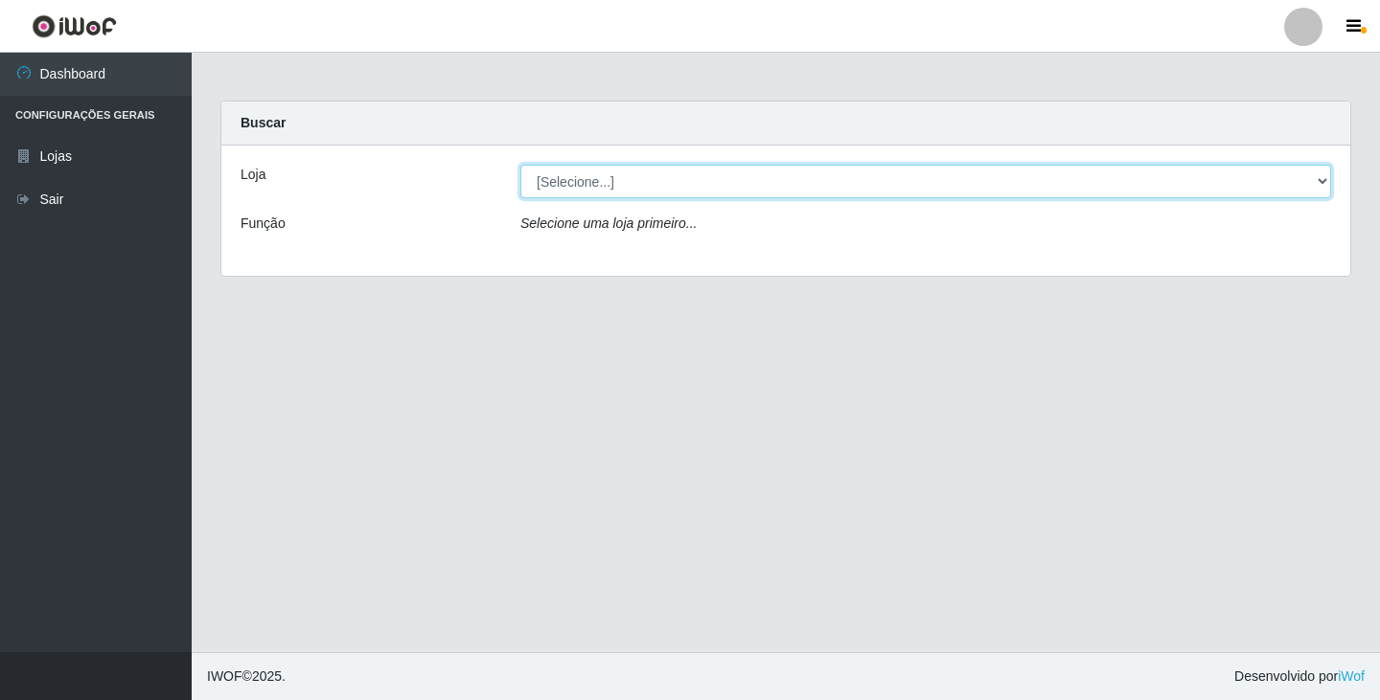
click at [632, 181] on select "[Selecione...] SuperFácil Atacado - [GEOGRAPHIC_DATA]" at bounding box center [925, 182] width 811 height 34
select select "503"
click at [520, 165] on select "[Selecione...] SuperFácil Atacado - [GEOGRAPHIC_DATA]" at bounding box center [925, 182] width 811 height 34
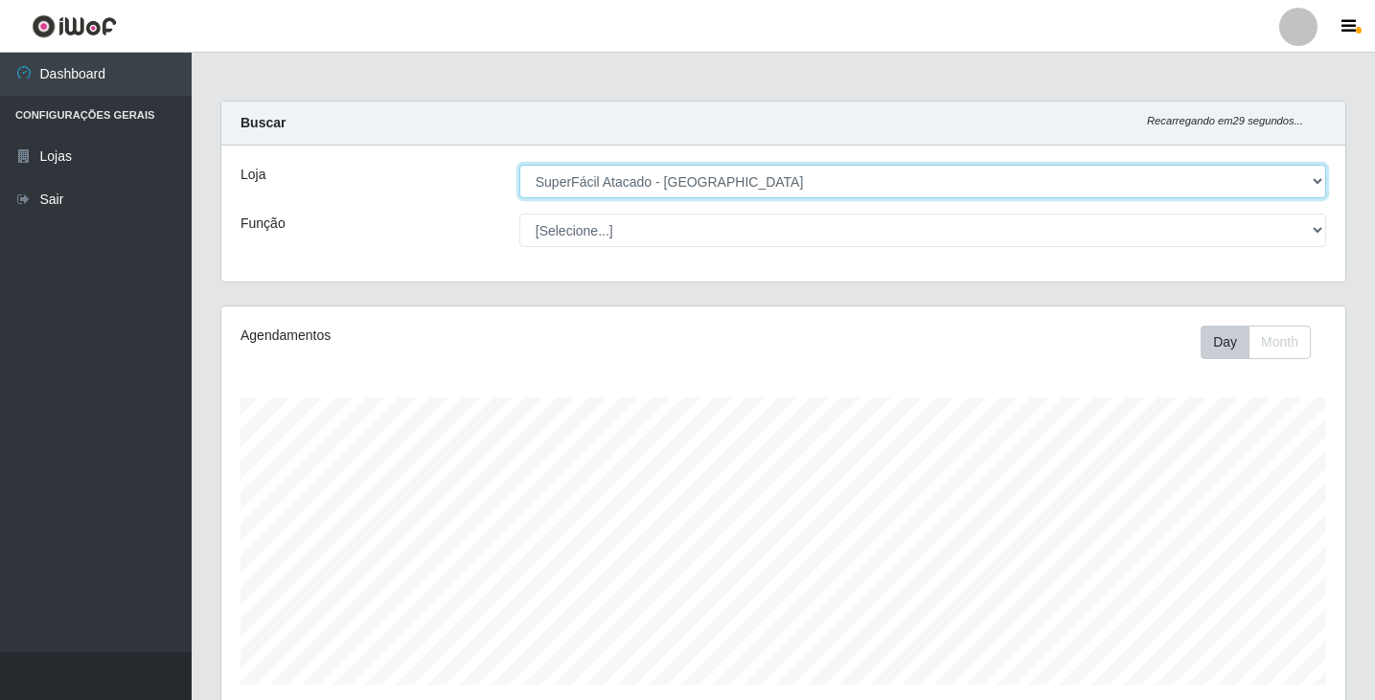
scroll to position [398, 1124]
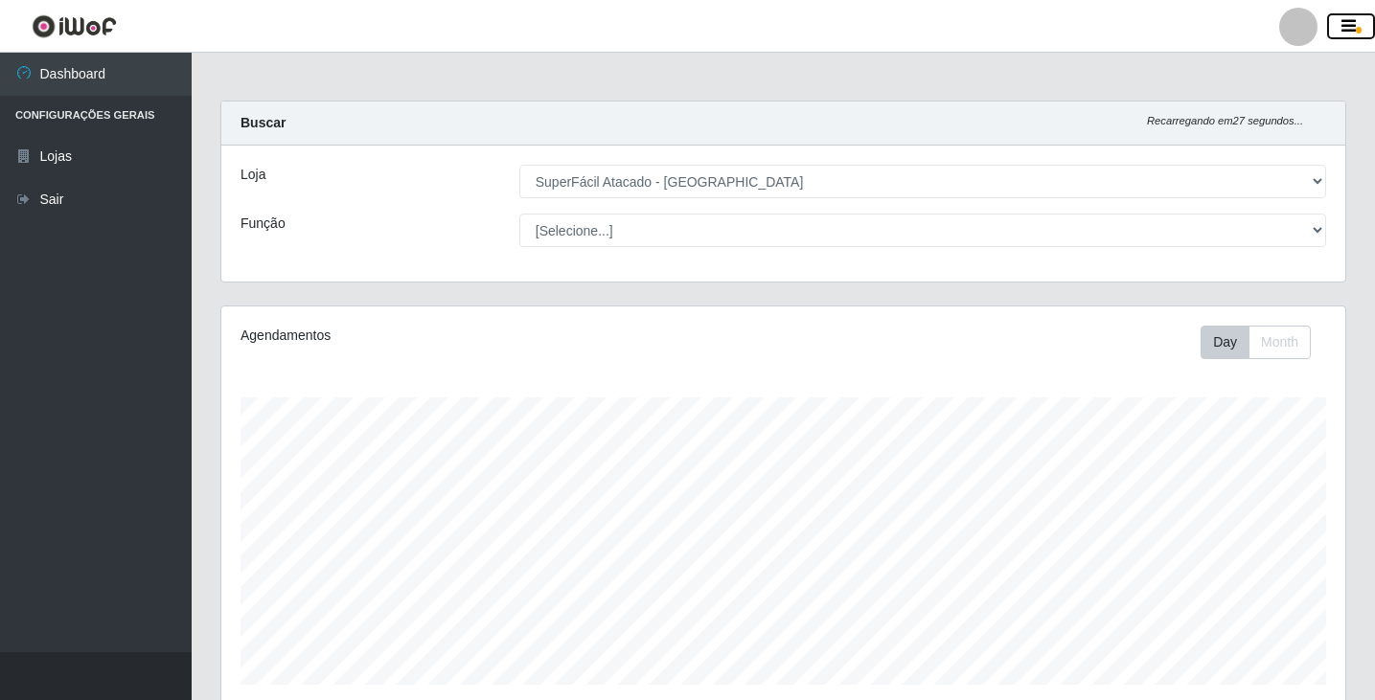
click at [1350, 29] on icon "button" at bounding box center [1349, 26] width 14 height 17
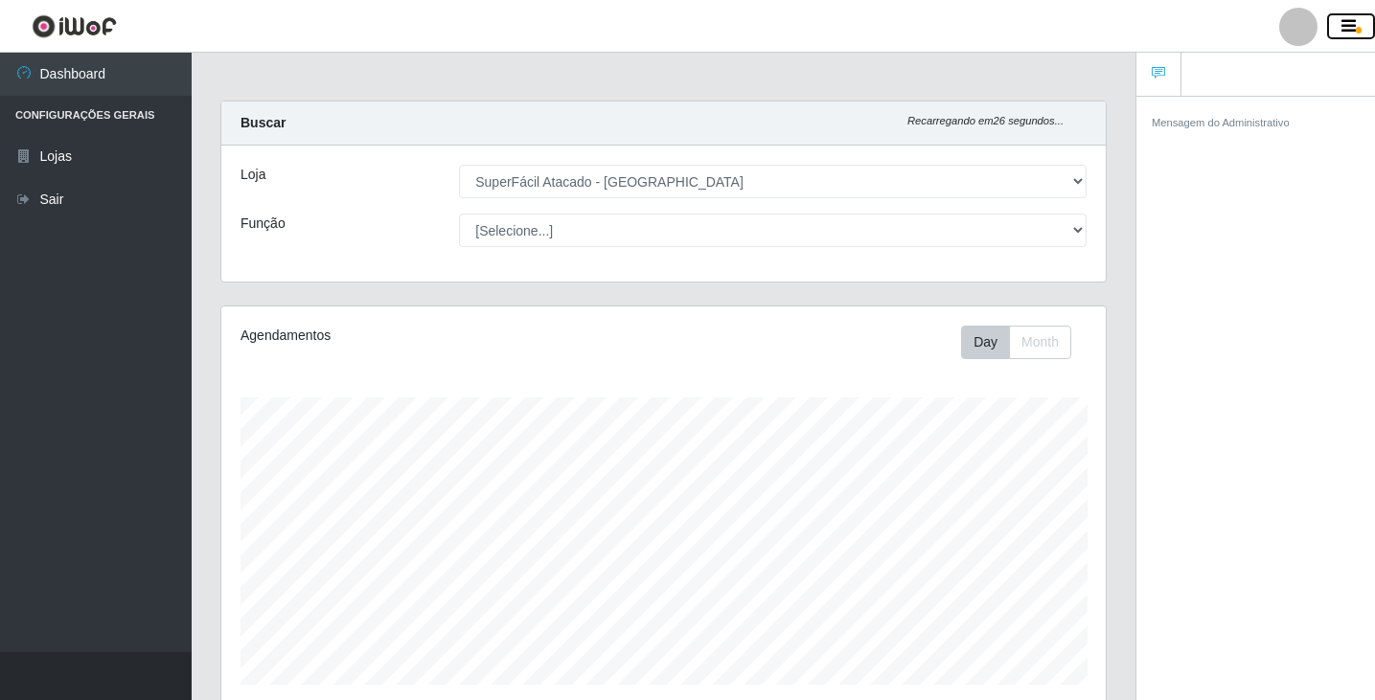
scroll to position [957876, 957388]
click at [1317, 29] on div at bounding box center [1298, 27] width 38 height 38
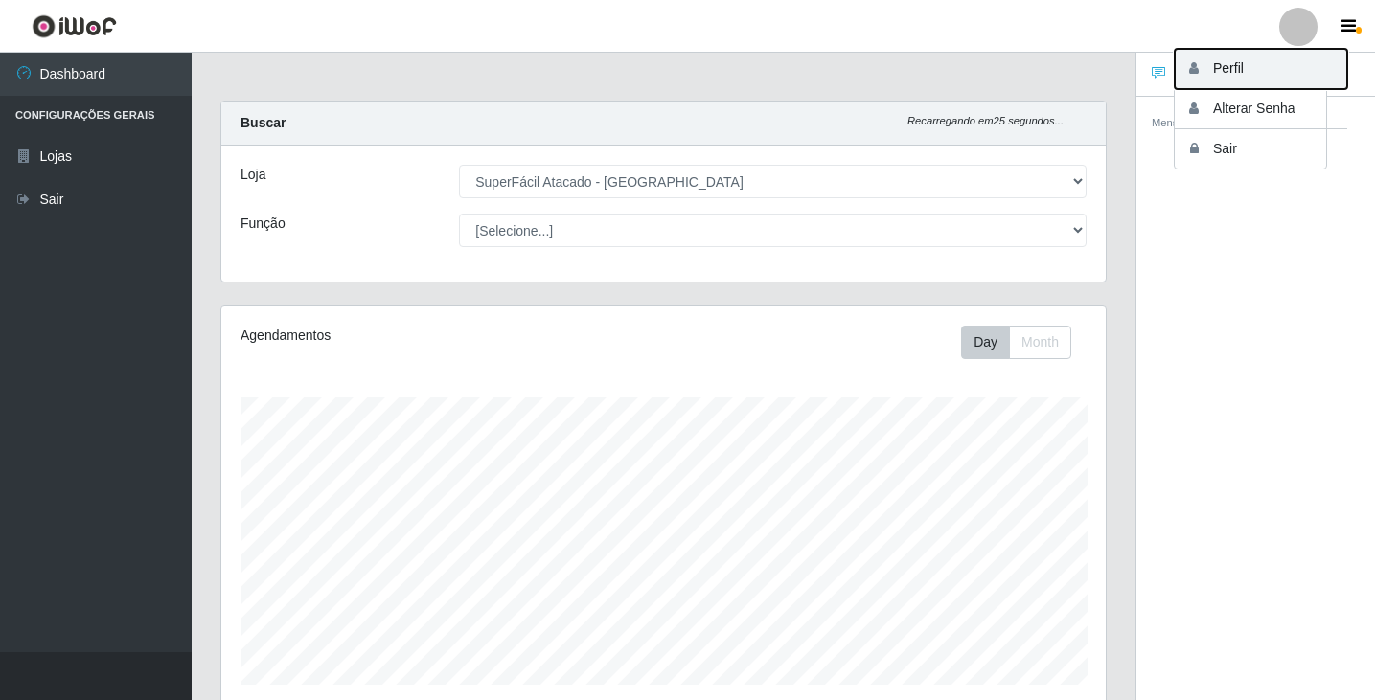
click at [1251, 69] on button "Perfil" at bounding box center [1261, 69] width 172 height 40
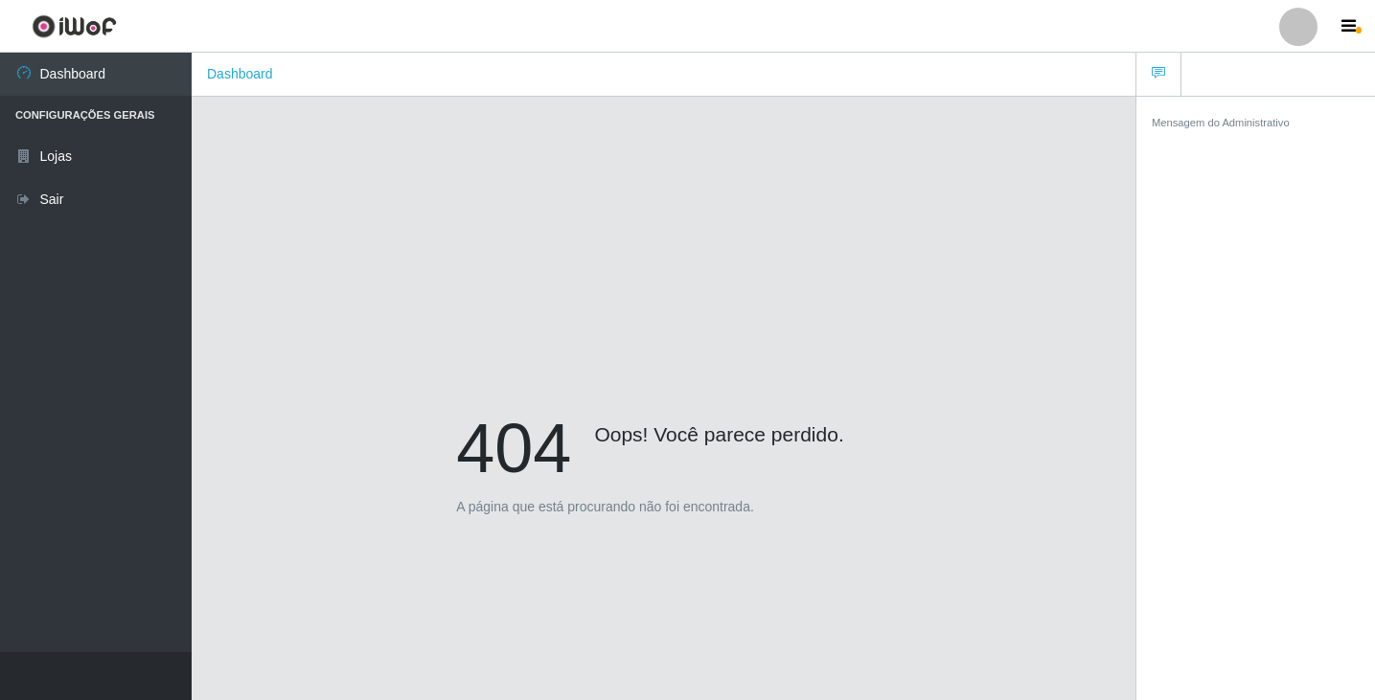
click at [569, 519] on div "404 Oops! Você parece perdido. A página que está procurando não foi encontrada." at bounding box center [663, 470] width 415 height 126
click at [1344, 17] on button "button" at bounding box center [1351, 26] width 48 height 27
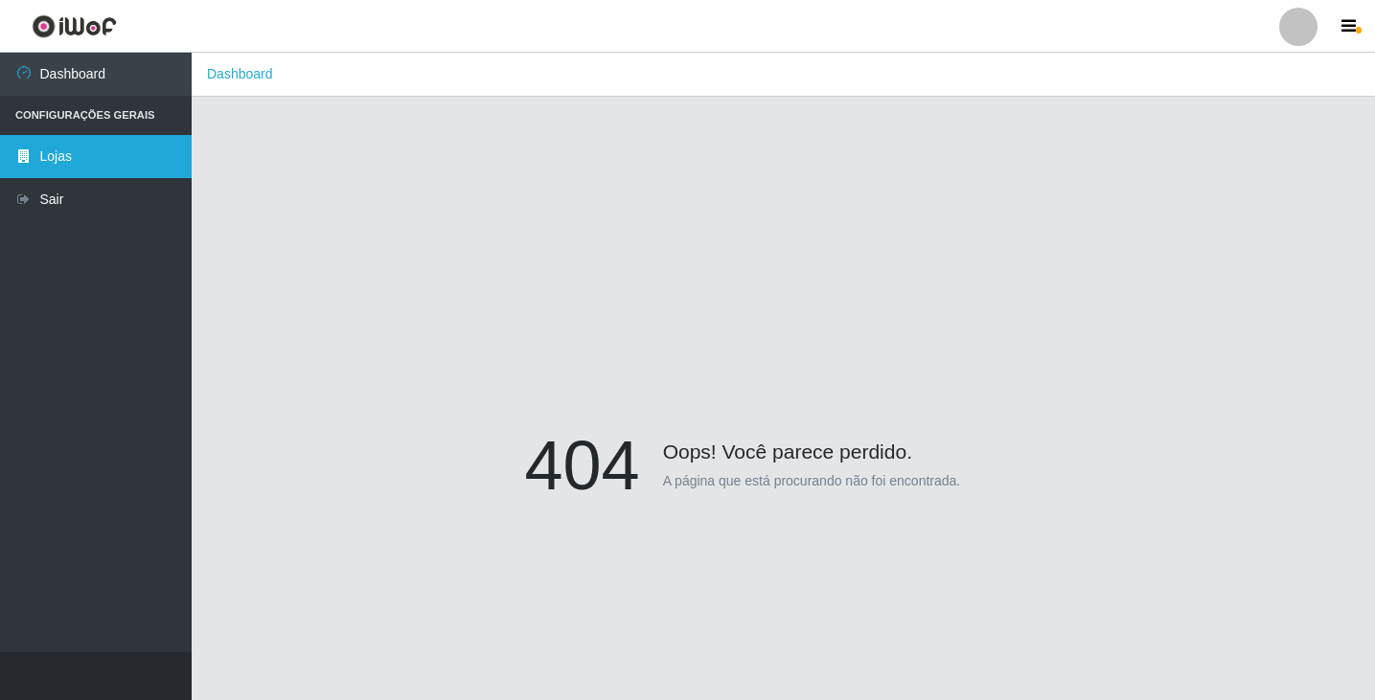
click at [112, 153] on link "Lojas" at bounding box center [96, 156] width 192 height 43
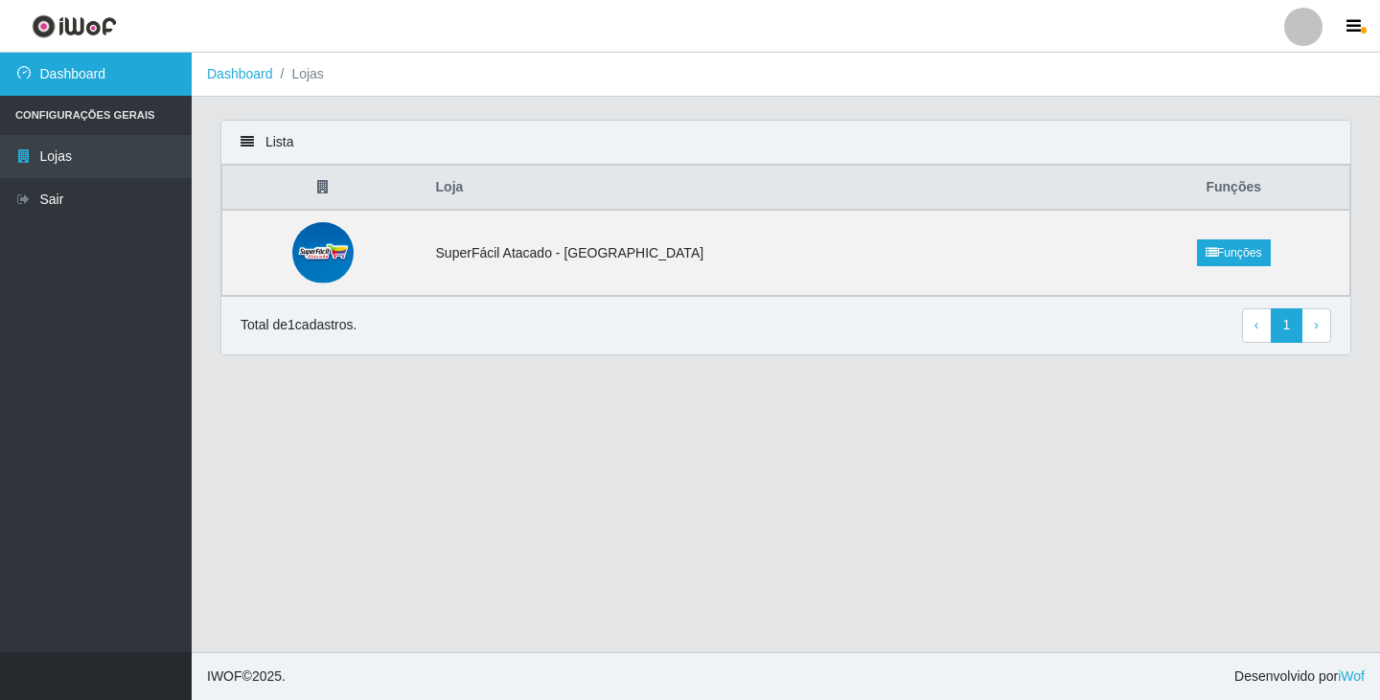
click at [71, 80] on link "Dashboard" at bounding box center [96, 74] width 192 height 43
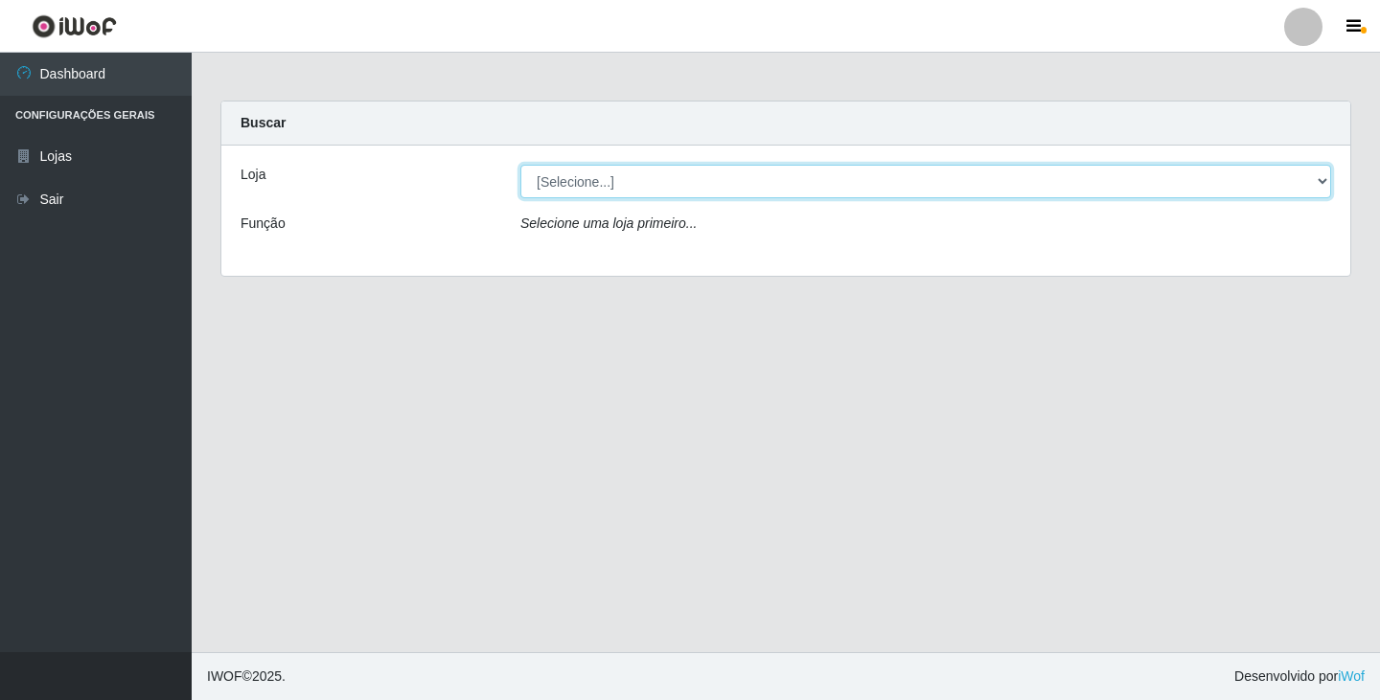
click at [562, 174] on select "[Selecione...] SuperFácil Atacado - [GEOGRAPHIC_DATA]" at bounding box center [925, 182] width 811 height 34
select select "503"
click at [520, 165] on select "[Selecione...] SuperFácil Atacado - [GEOGRAPHIC_DATA]" at bounding box center [925, 182] width 811 height 34
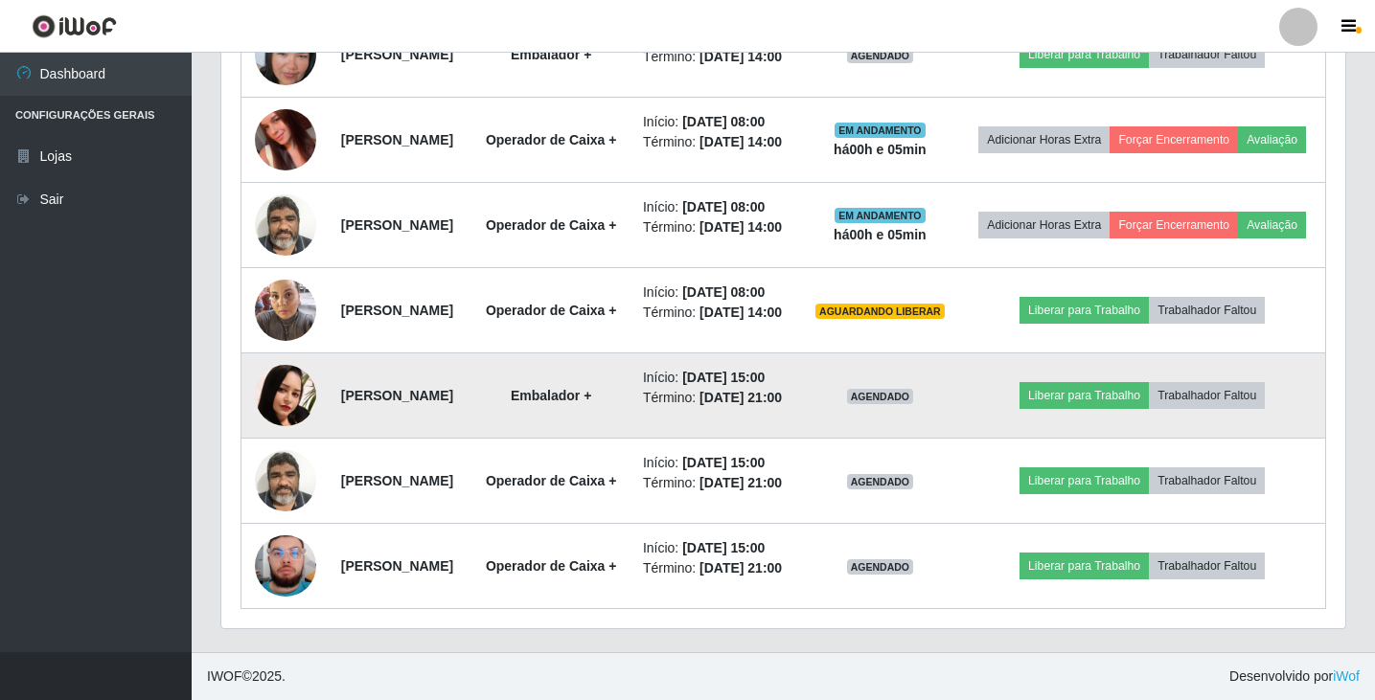
scroll to position [958, 0]
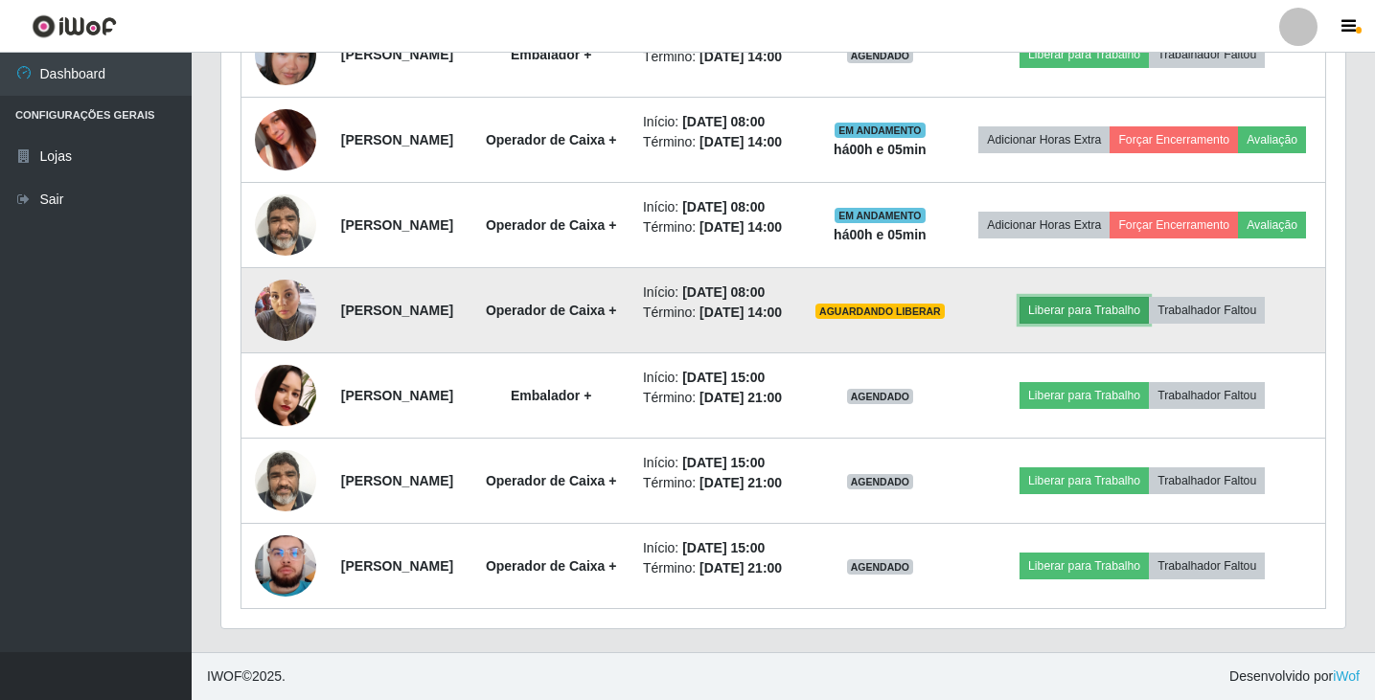
click at [1116, 324] on button "Liberar para Trabalho" at bounding box center [1084, 310] width 129 height 27
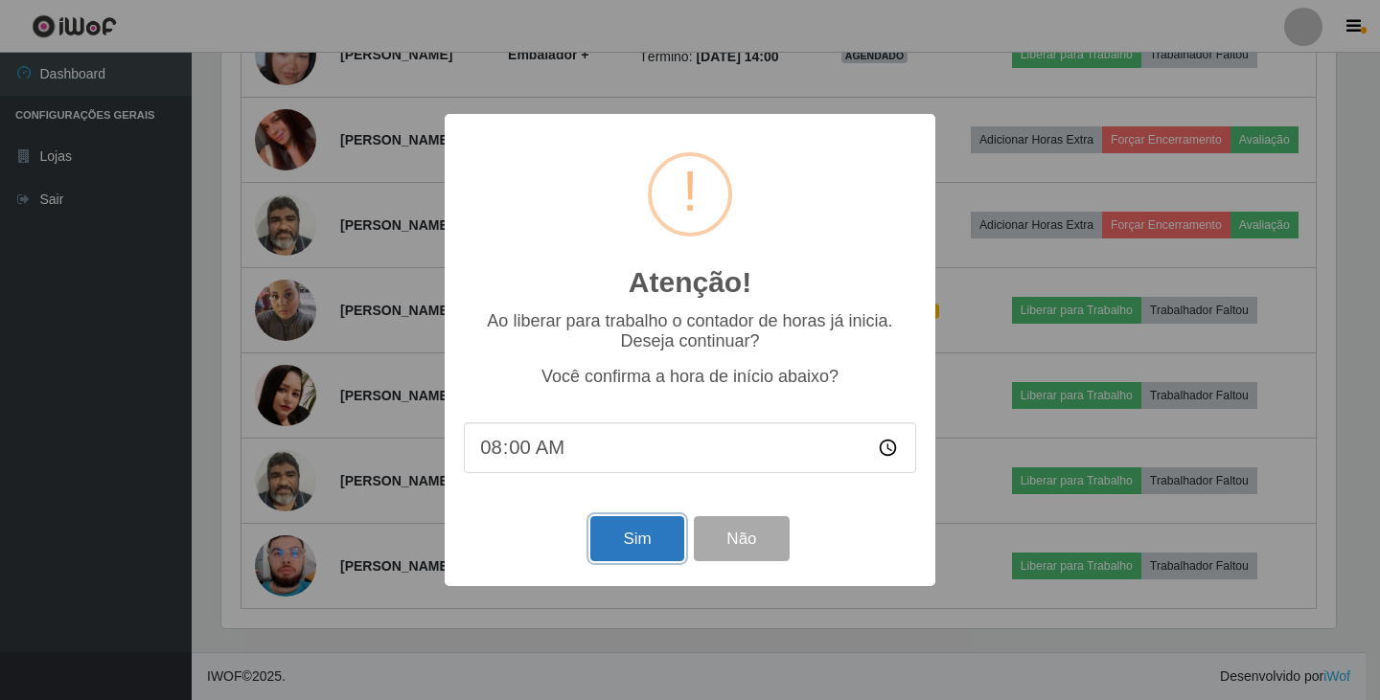
click at [616, 540] on button "Sim" at bounding box center [636, 539] width 93 height 45
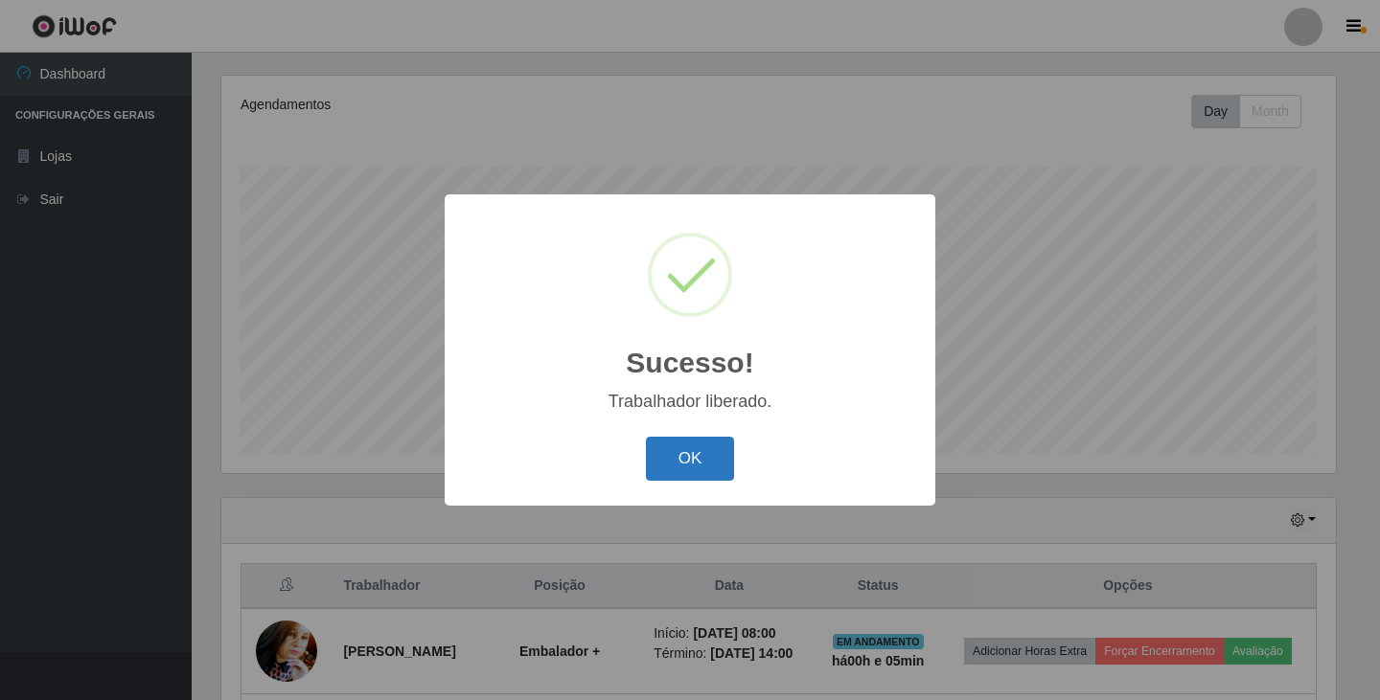
click at [702, 452] on button "OK" at bounding box center [690, 459] width 89 height 45
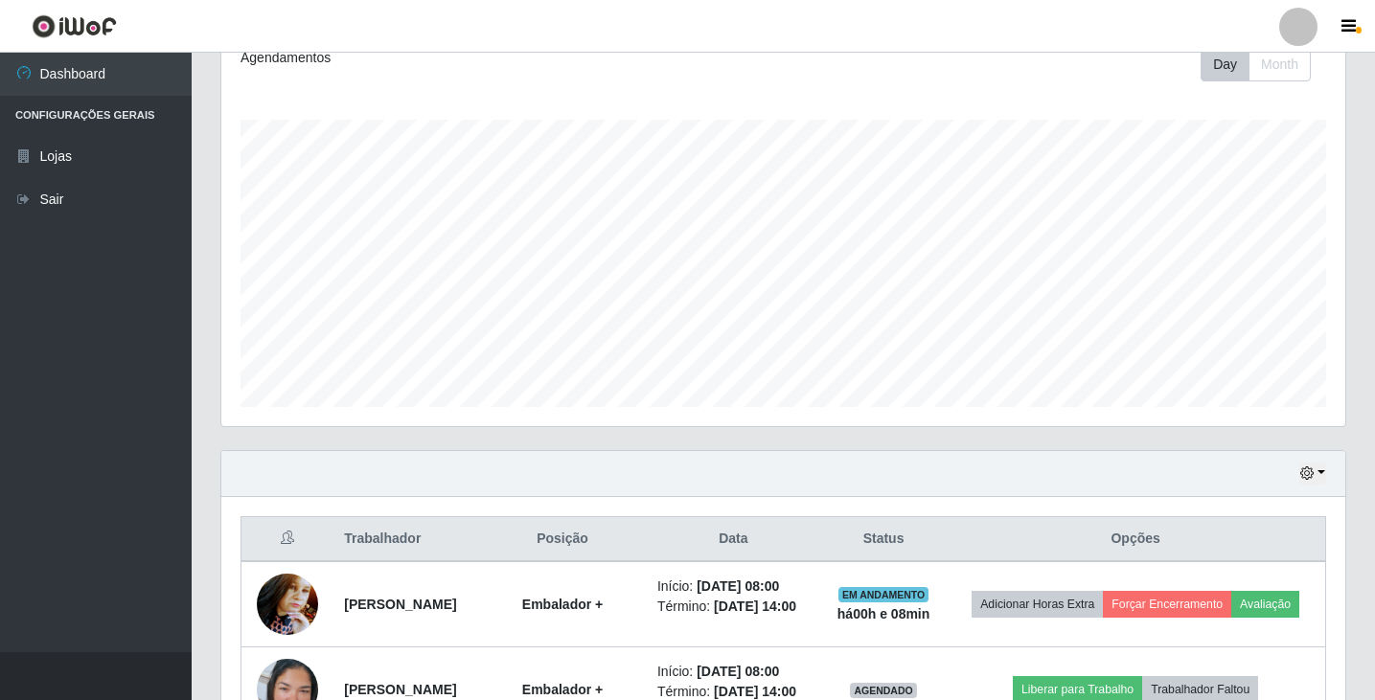
scroll to position [287, 0]
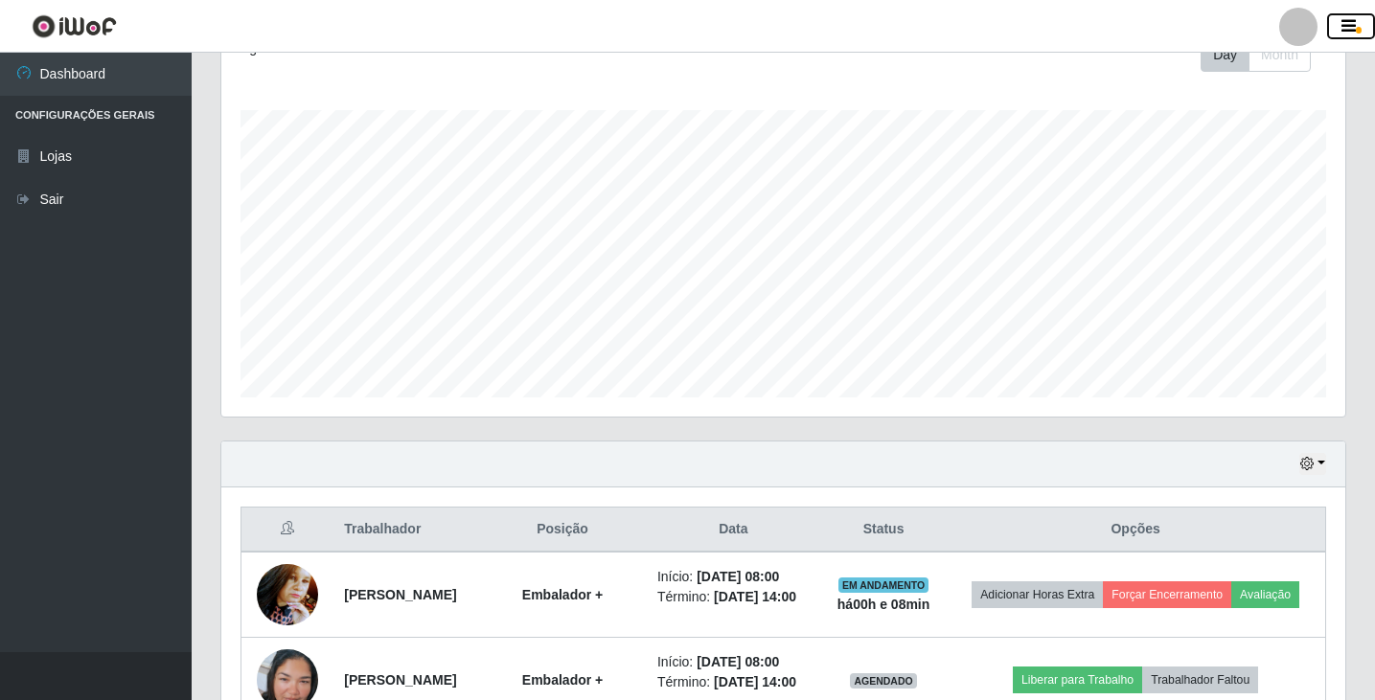
click at [1355, 26] on icon "button" at bounding box center [1349, 26] width 14 height 17
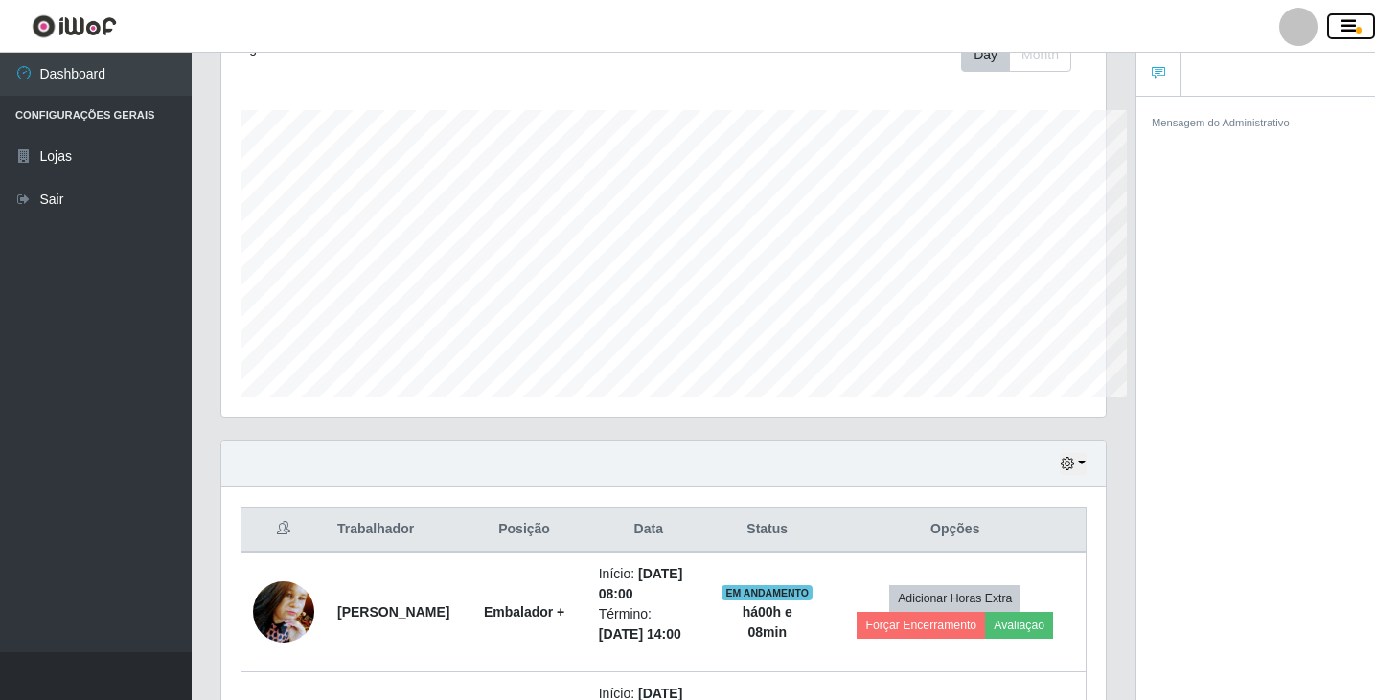
scroll to position [957876, 957388]
click at [1304, 32] on div at bounding box center [1298, 27] width 38 height 38
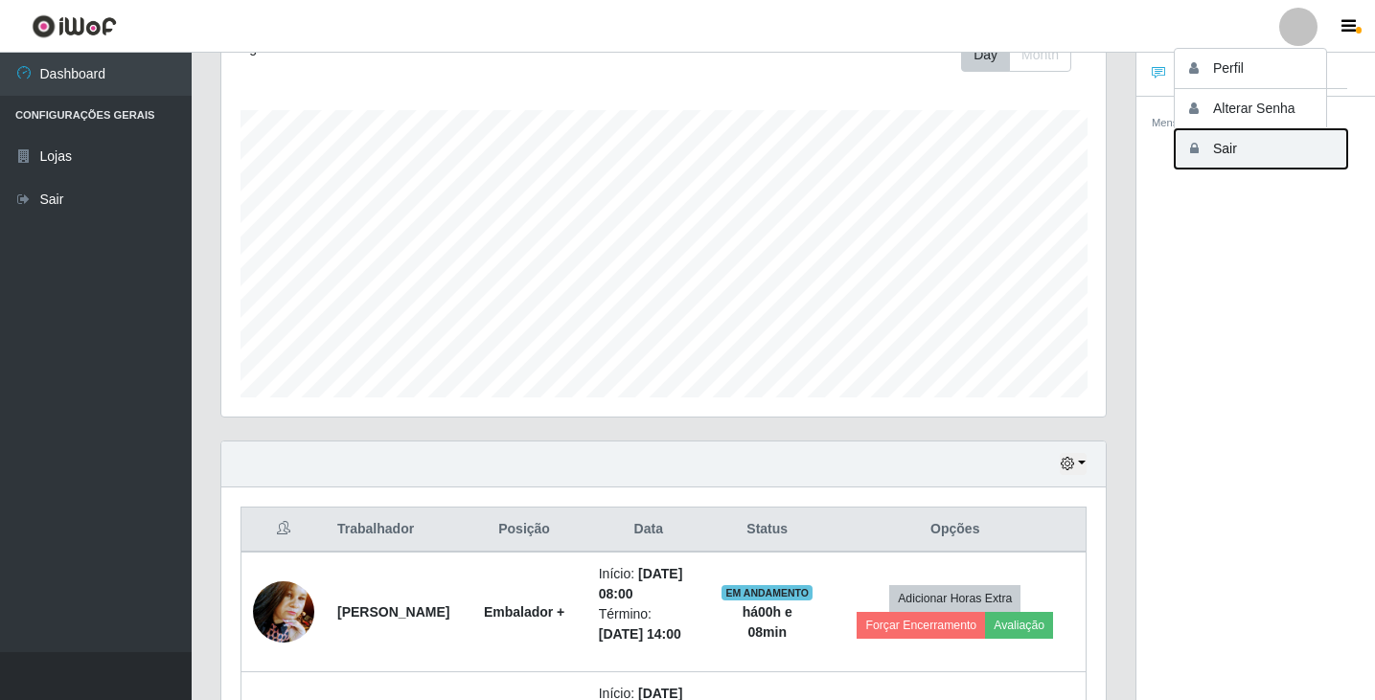
click at [1227, 157] on button "Sair" at bounding box center [1261, 148] width 172 height 39
